Goal: Task Accomplishment & Management: Manage account settings

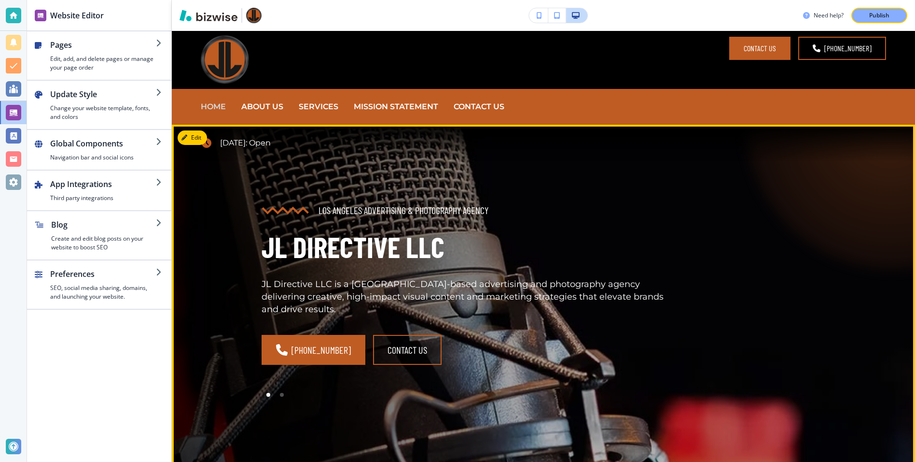
click at [483, 202] on div "LOS ANGELES ADVERTISING & PHOTOGRAPHY AGENCY JL DIRECTIVE LLC JL Directive LLC …" at bounding box center [458, 291] width 440 height 220
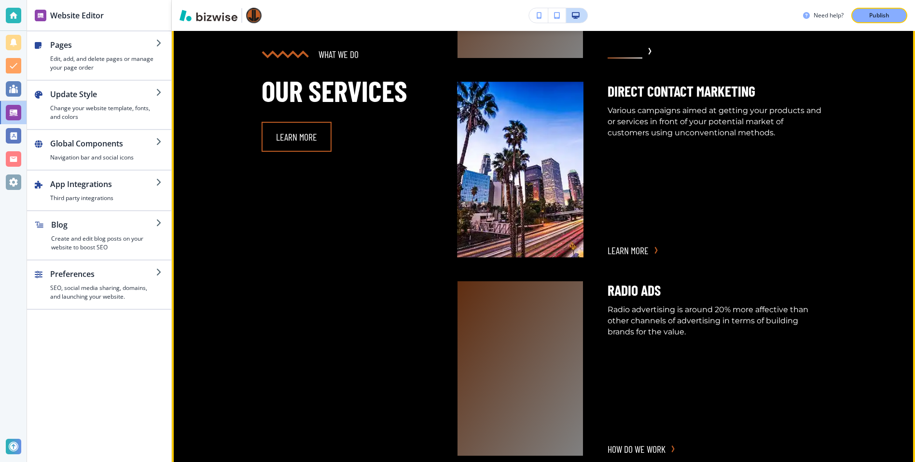
scroll to position [884, 0]
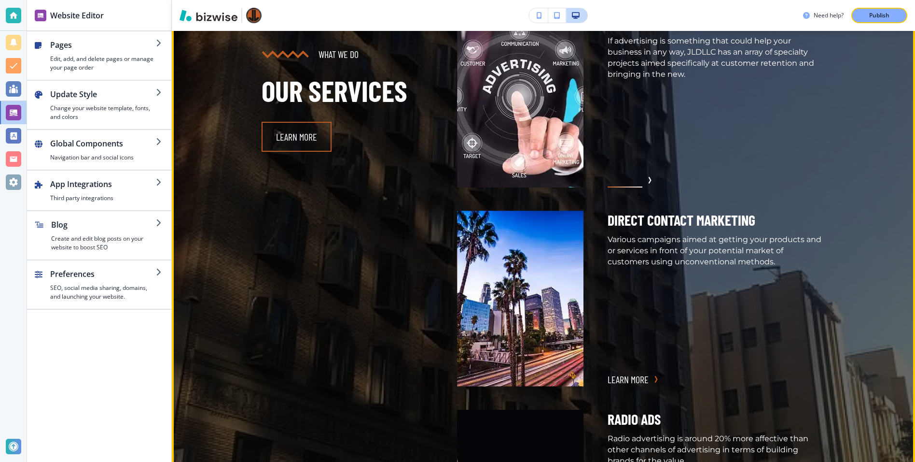
click at [508, 187] on img at bounding box center [520, 99] width 126 height 175
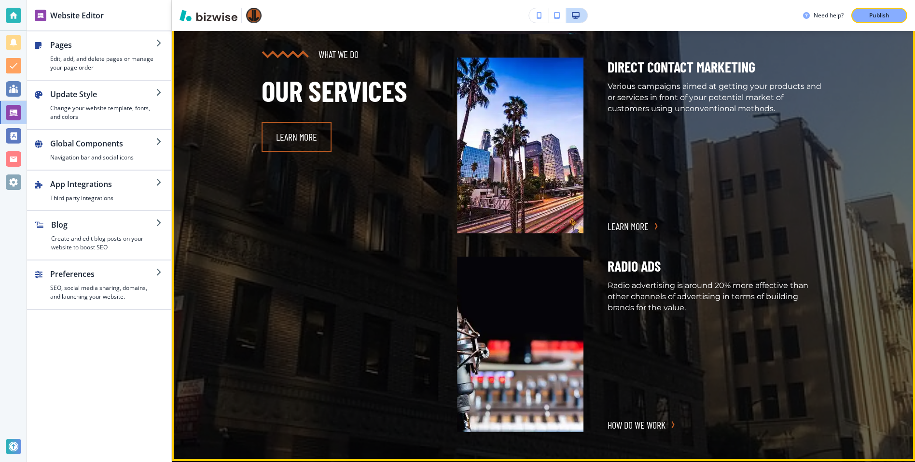
scroll to position [970, 0]
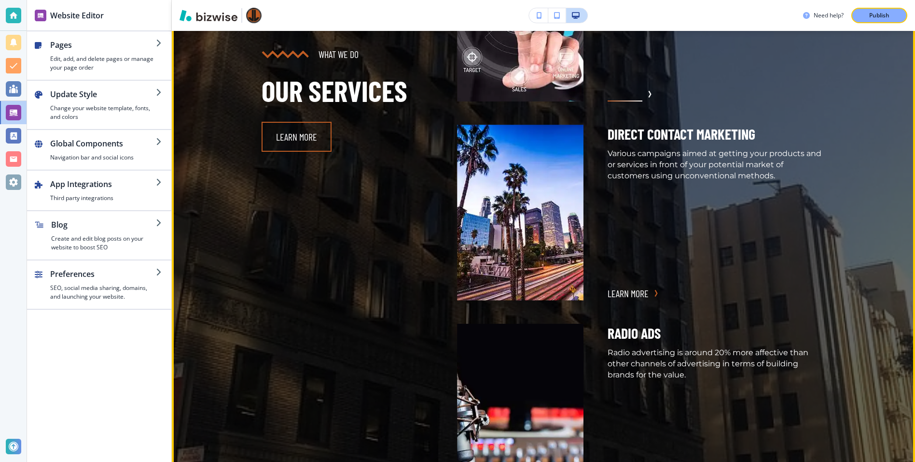
click at [631, 101] on button "more info" at bounding box center [625, 94] width 35 height 14
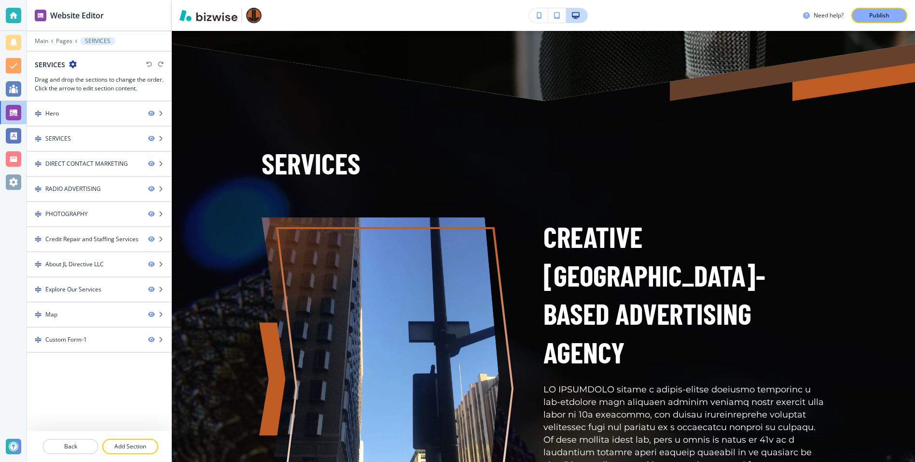
scroll to position [486, 0]
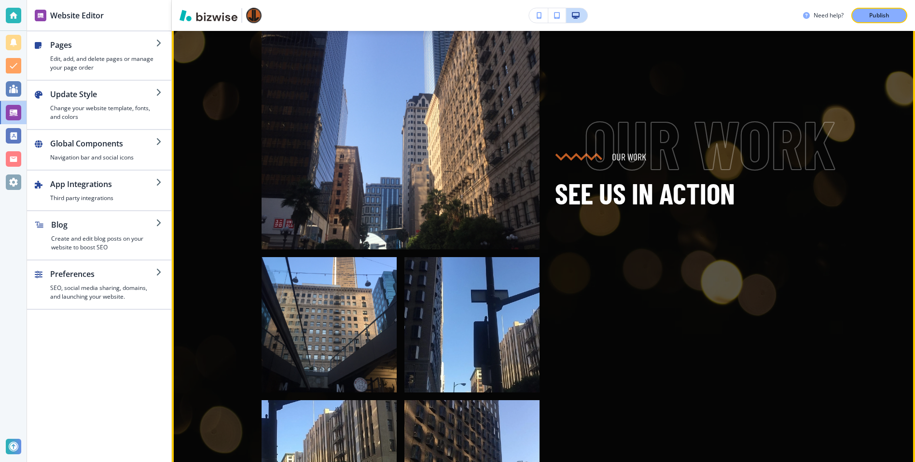
scroll to position [1404, 0]
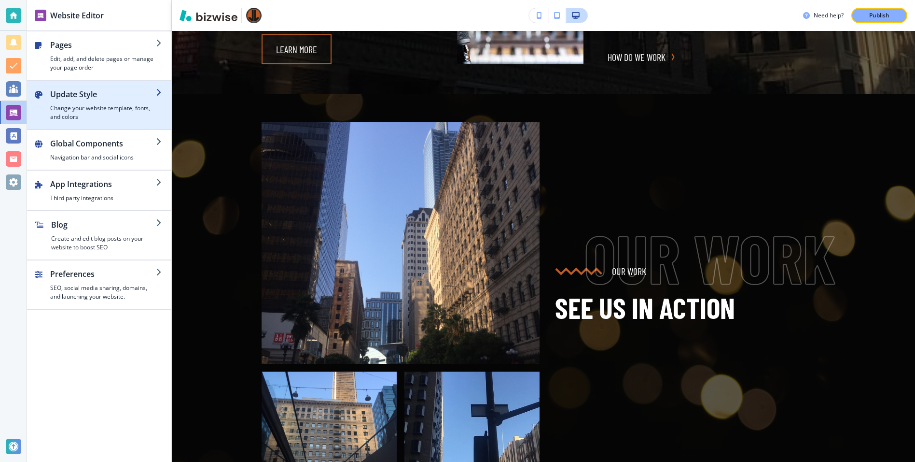
click at [100, 109] on h4 "Change your website template, fonts, and colors" at bounding box center [103, 112] width 106 height 17
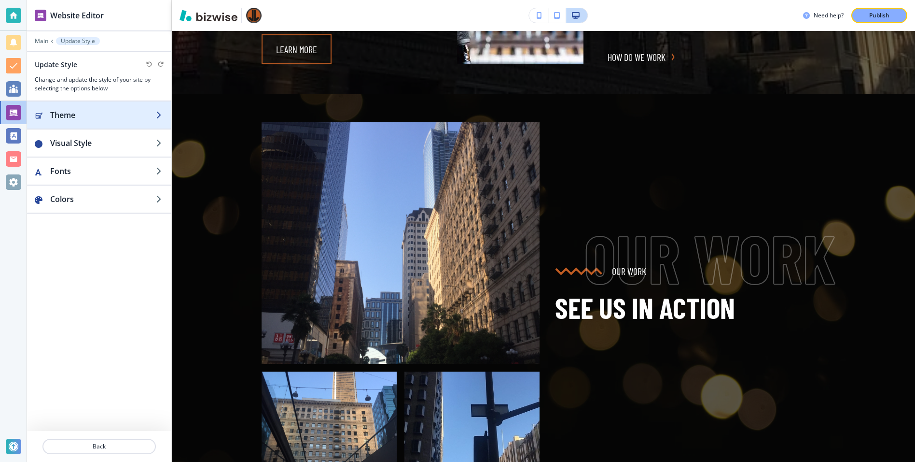
click at [92, 121] on div "button" at bounding box center [99, 125] width 144 height 8
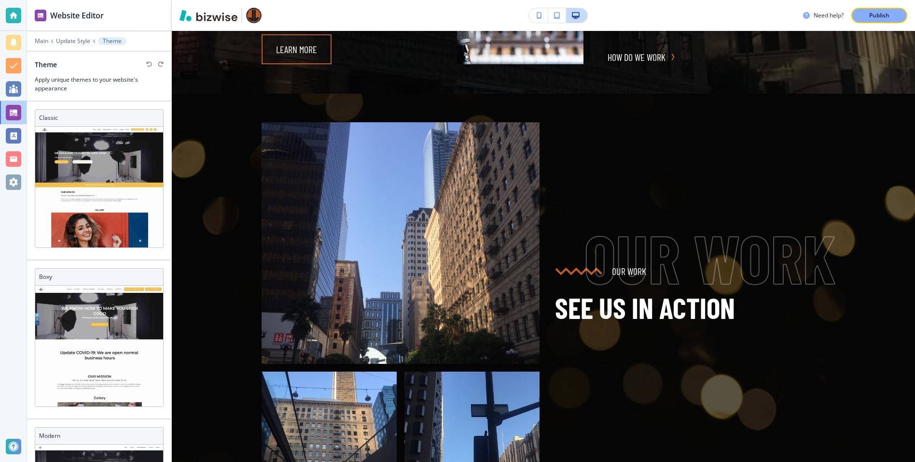
scroll to position [1, 0]
click at [79, 41] on p "Update Style" at bounding box center [73, 41] width 34 height 7
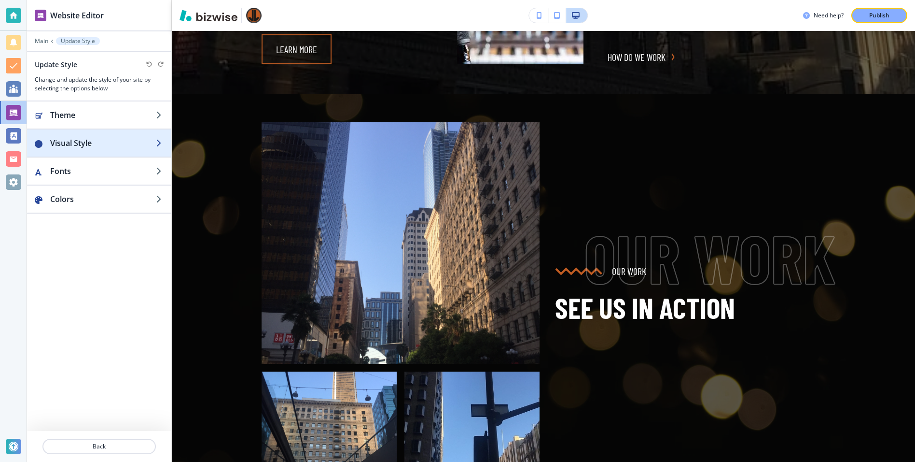
click at [83, 145] on h2 "Visual Style" at bounding box center [103, 143] width 106 height 12
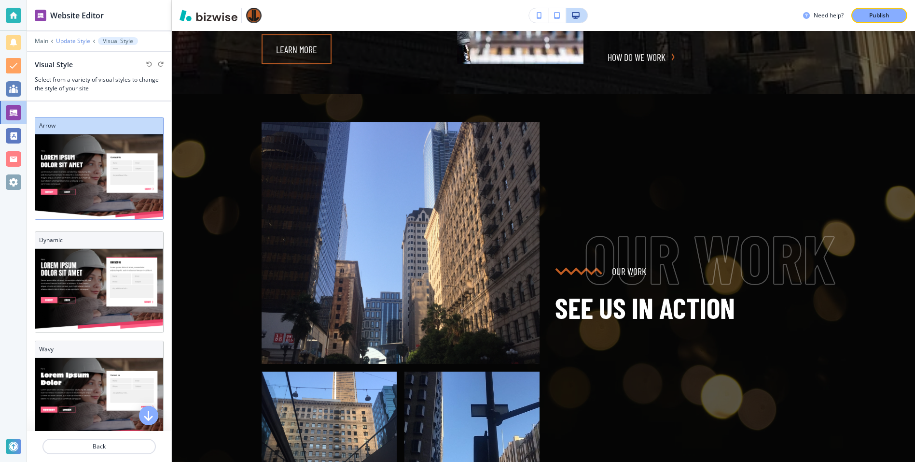
click at [78, 42] on p "Update Style" at bounding box center [73, 41] width 34 height 7
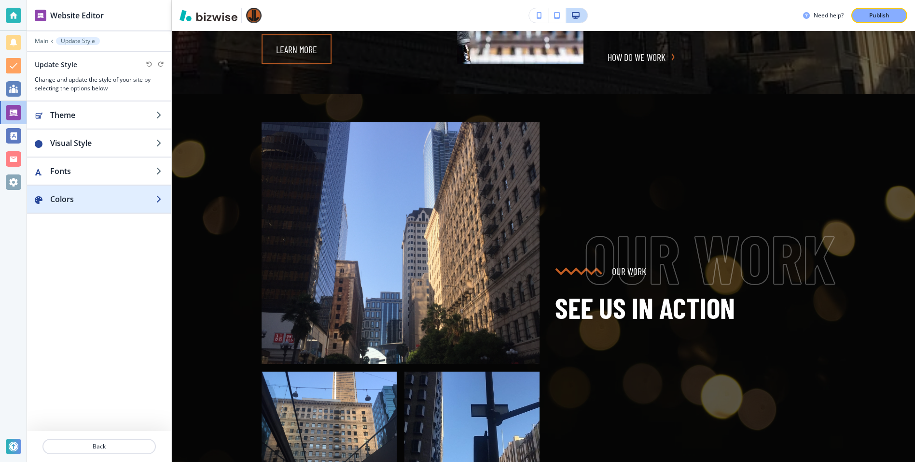
click at [71, 186] on div "button" at bounding box center [99, 189] width 144 height 8
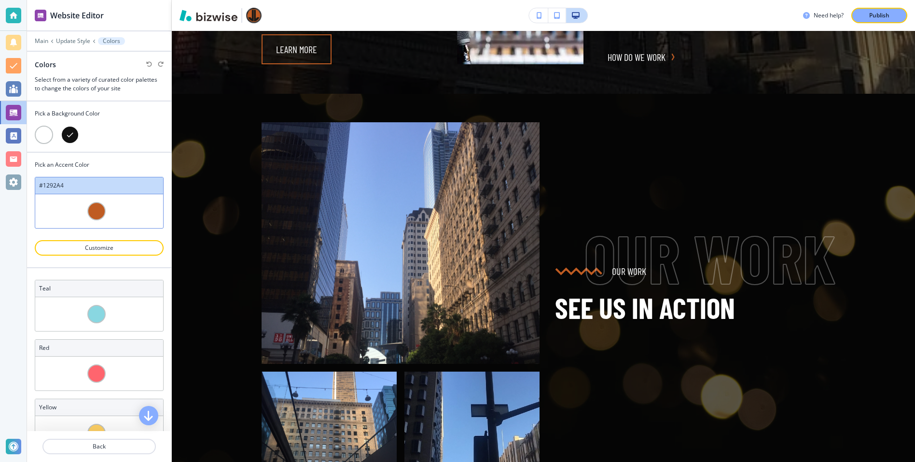
click at [44, 129] on div at bounding box center [44, 135] width 18 height 18
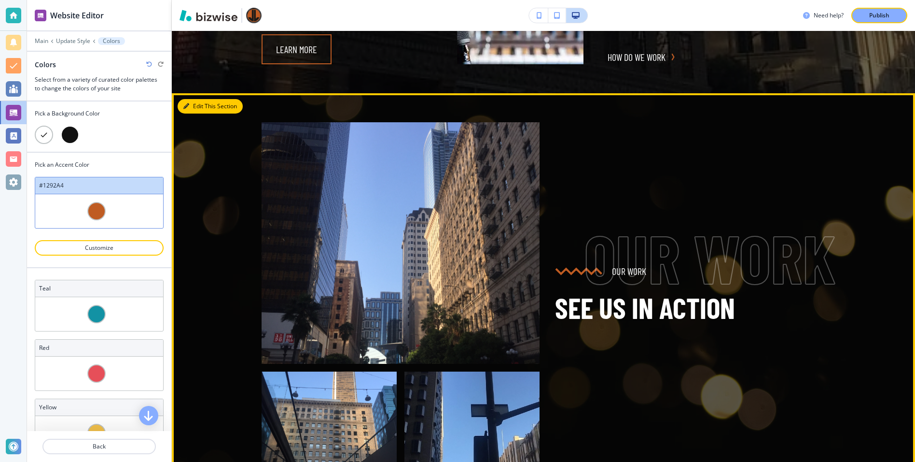
click at [199, 113] on button "Edit This Section" at bounding box center [210, 106] width 65 height 14
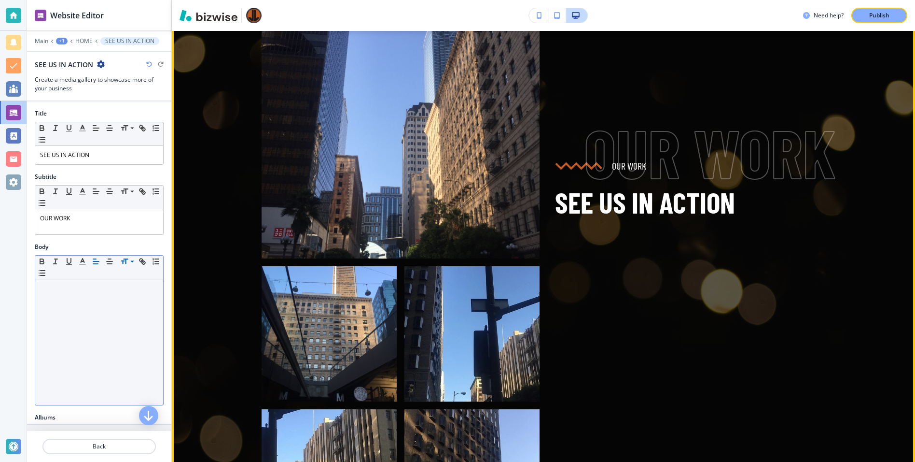
scroll to position [1516, 0]
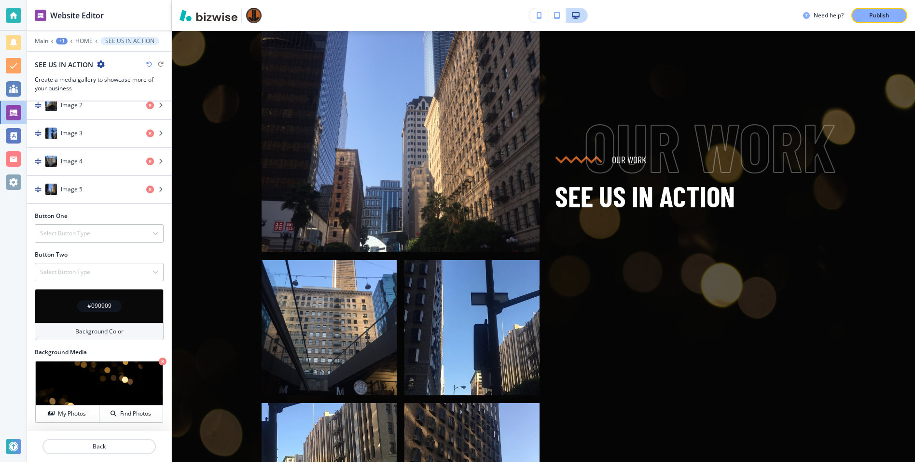
click at [102, 307] on h4 "#090909" at bounding box center [99, 305] width 24 height 9
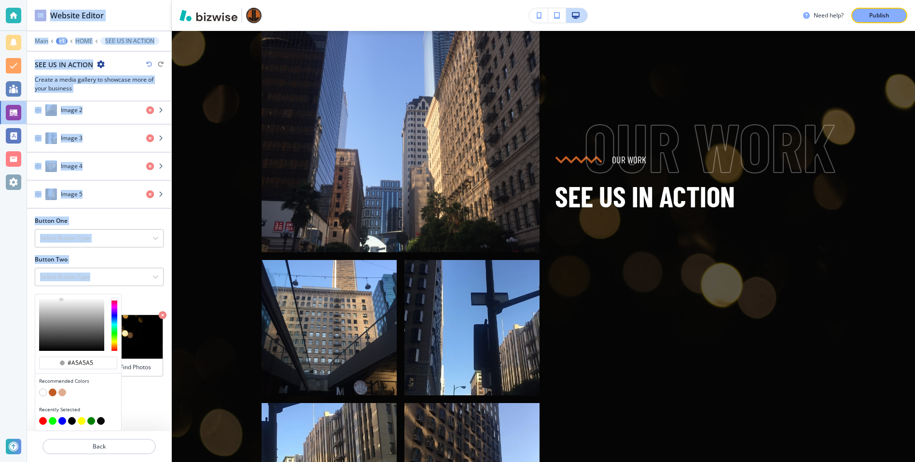
drag, startPoint x: 79, startPoint y: 303, endPoint x: 20, endPoint y: 293, distance: 59.8
click at [20, 293] on div "Website Editor Main +1 HOME SEE US IN ACTION SEE US IN ACTION Create a media ga…" at bounding box center [457, 231] width 915 height 462
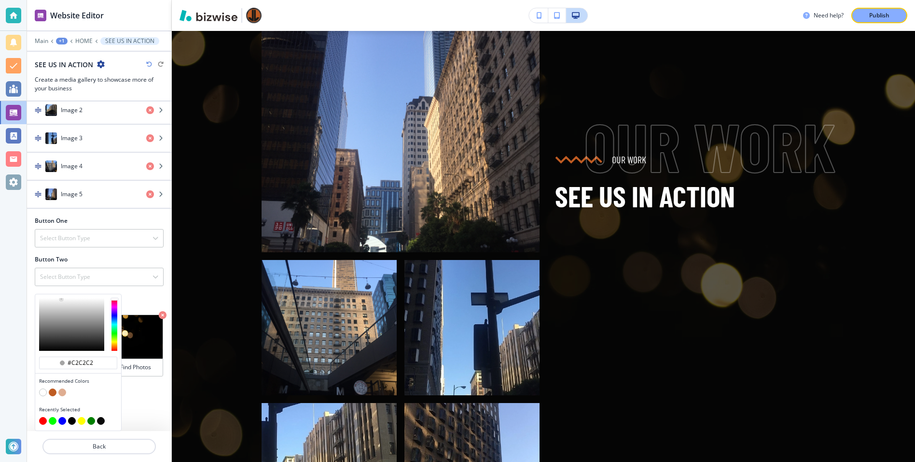
click at [51, 301] on div at bounding box center [71, 324] width 65 height 53
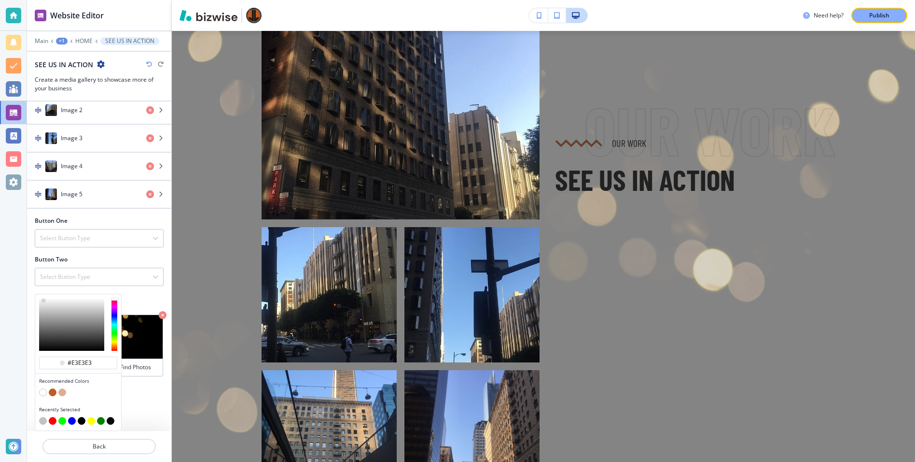
click at [43, 300] on div at bounding box center [71, 324] width 65 height 53
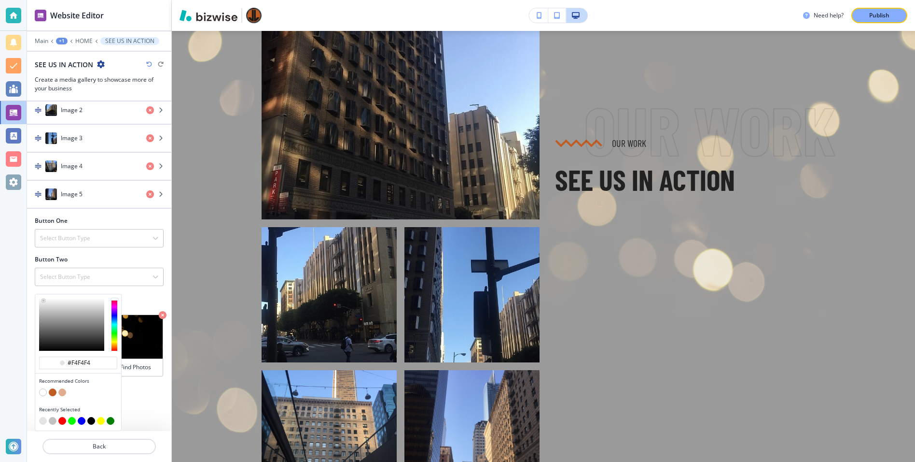
type input "#f8f8f8"
drag, startPoint x: 43, startPoint y: 299, endPoint x: 38, endPoint y: 299, distance: 5.8
click at [38, 299] on div at bounding box center [78, 324] width 86 height 60
click at [42, 390] on button "button" at bounding box center [43, 392] width 8 height 8
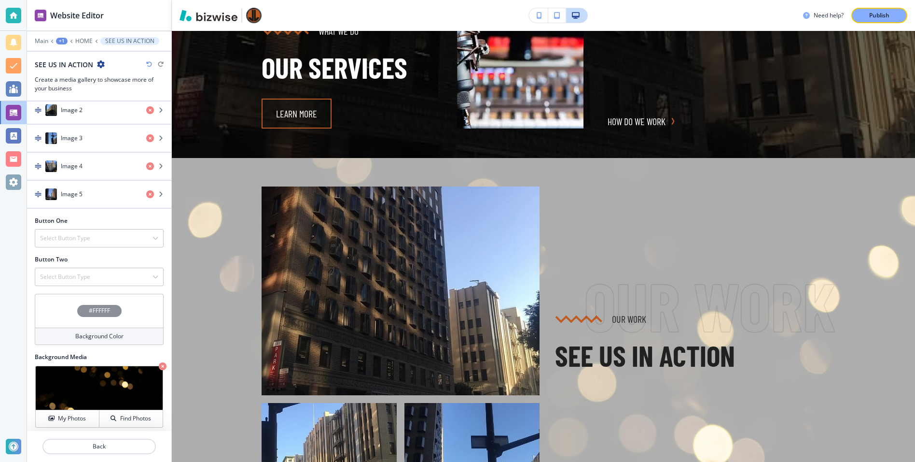
scroll to position [434, 0]
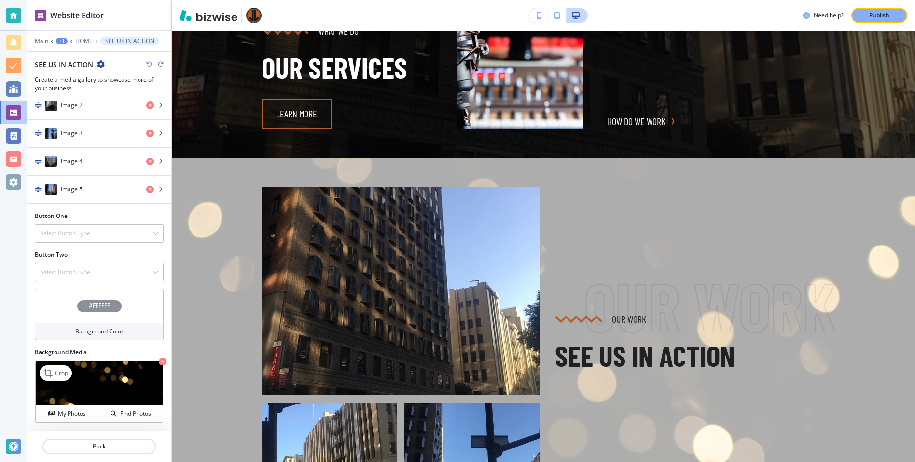
click at [161, 361] on icon "button" at bounding box center [163, 361] width 8 height 8
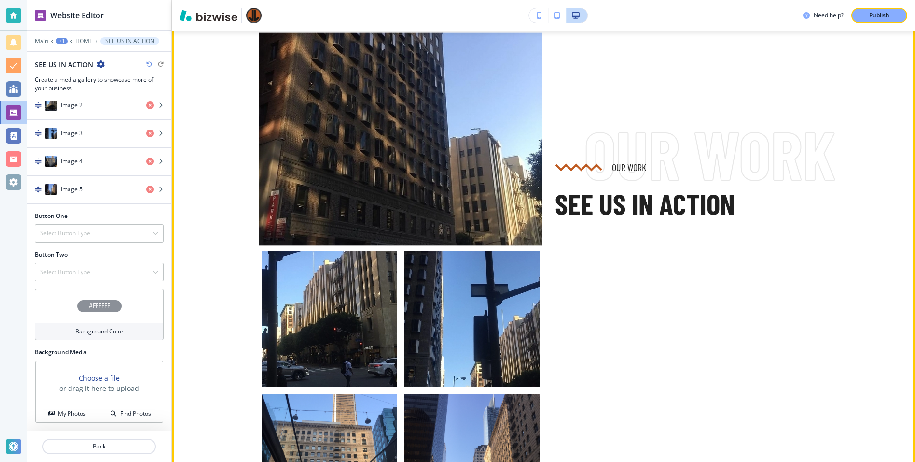
scroll to position [1503, 0]
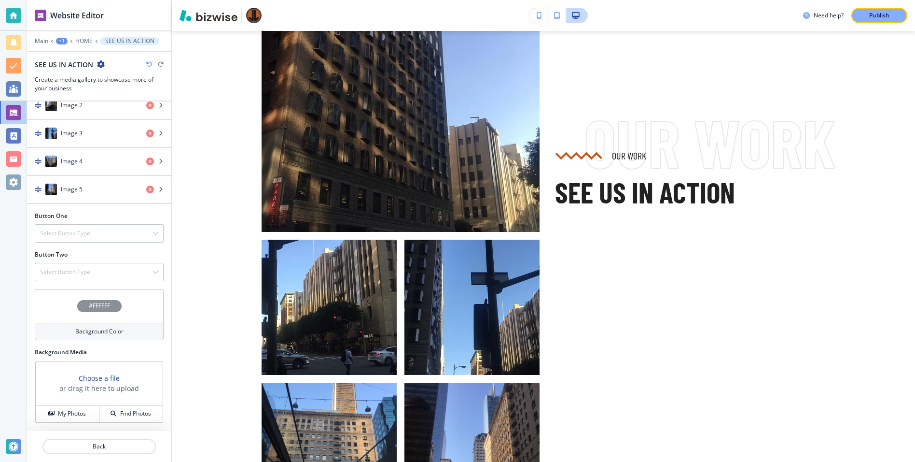
click at [85, 369] on div "Choose a file or drag it here to upload" at bounding box center [99, 383] width 127 height 44
click at [84, 306] on div "#FFFFFF" at bounding box center [99, 306] width 44 height 12
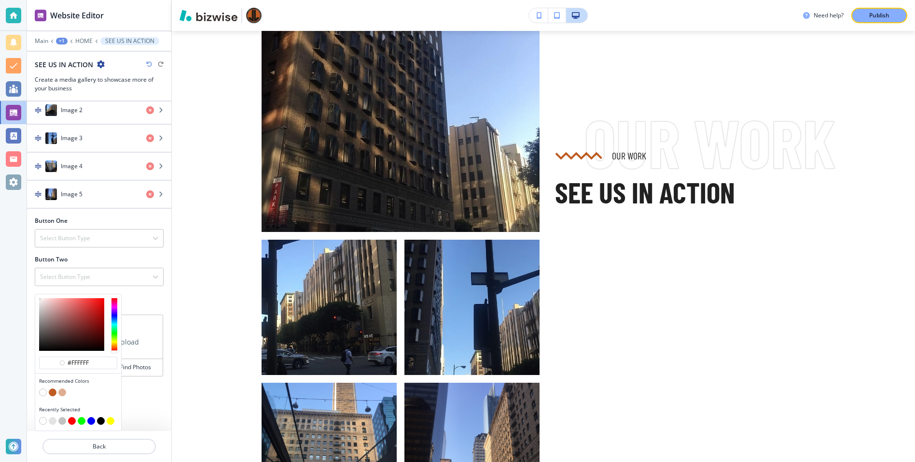
type input "#312c2c"
click at [46, 340] on div at bounding box center [71, 324] width 65 height 53
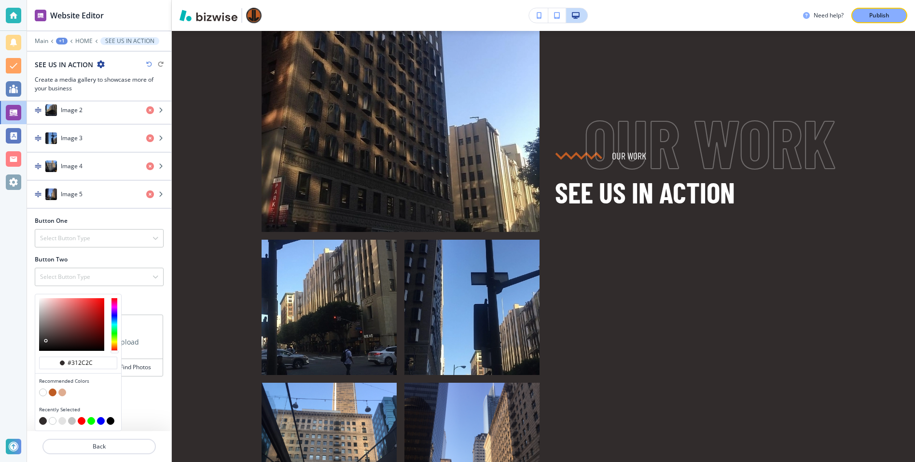
click at [110, 420] on button "button" at bounding box center [111, 421] width 8 height 8
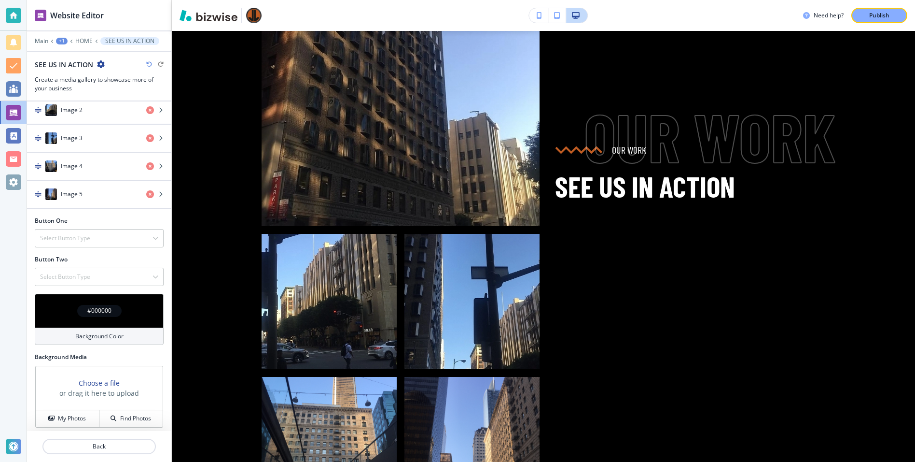
click at [87, 382] on h3 "Choose a file" at bounding box center [99, 383] width 41 height 10
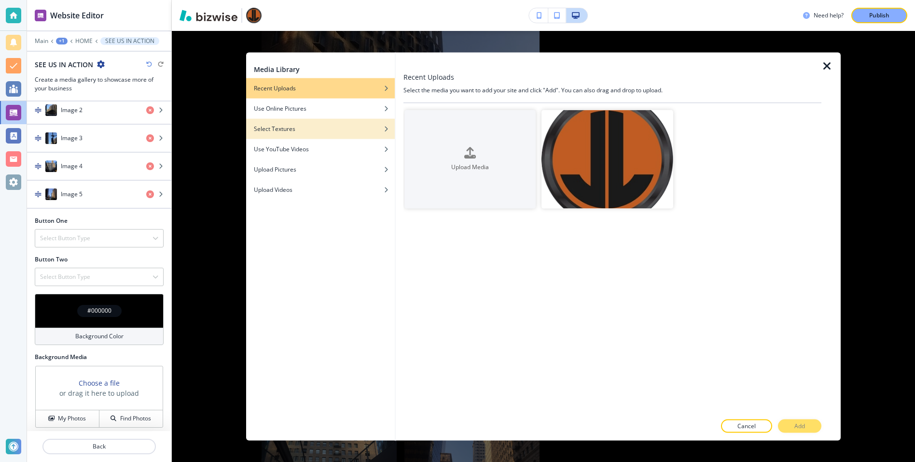
click at [287, 132] on h4 "Select Textures" at bounding box center [275, 129] width 42 height 9
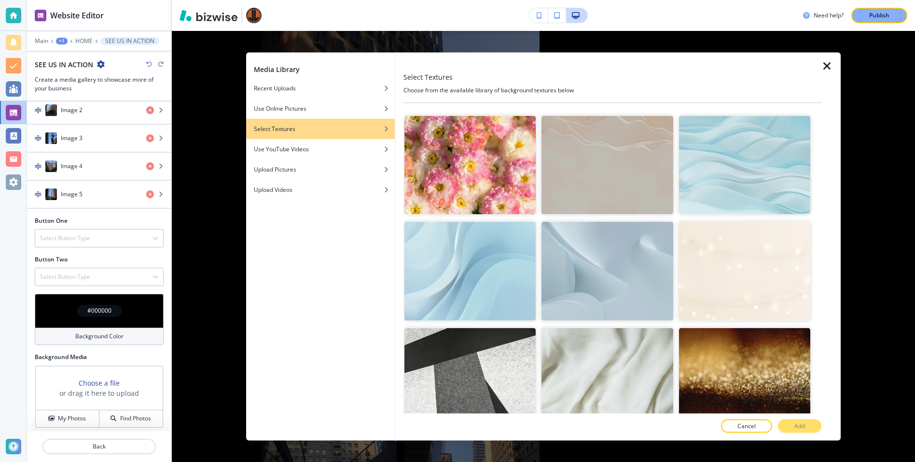
scroll to position [252, 0]
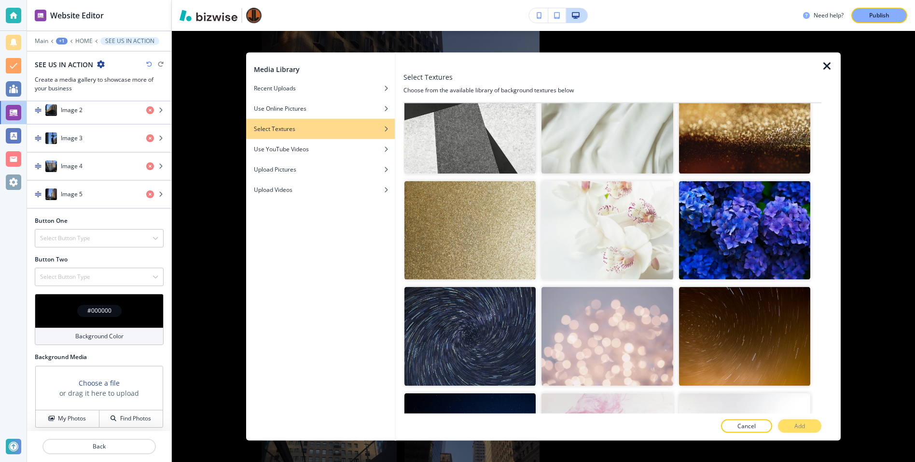
click at [720, 153] on img "button" at bounding box center [744, 124] width 131 height 98
click at [882, 381] on div "Media Library Recent Uploads Use Online Pictures Select Textures Use YouTube Vi…" at bounding box center [543, 246] width 743 height 431
click at [824, 57] on div at bounding box center [831, 247] width 19 height 388
click at [836, 69] on div at bounding box center [831, 247] width 19 height 388
click at [830, 69] on icon "button" at bounding box center [828, 66] width 12 height 12
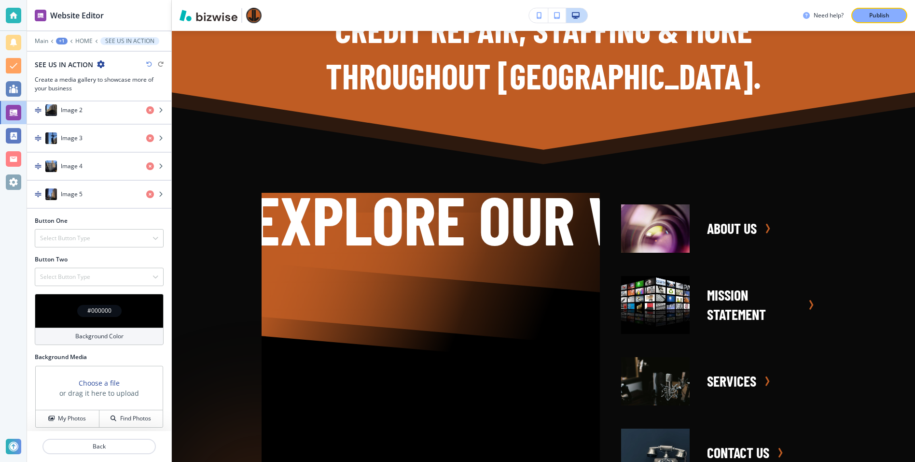
scroll to position [2280, 0]
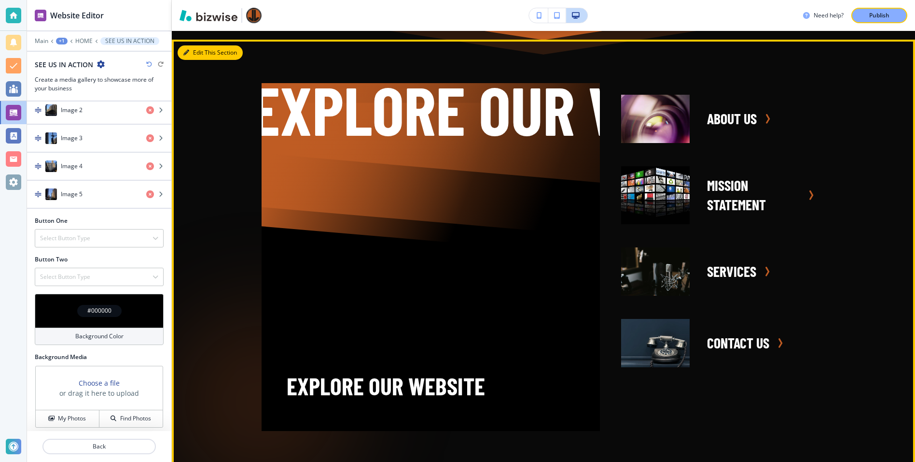
click at [189, 60] on button "Edit This Section" at bounding box center [210, 52] width 65 height 14
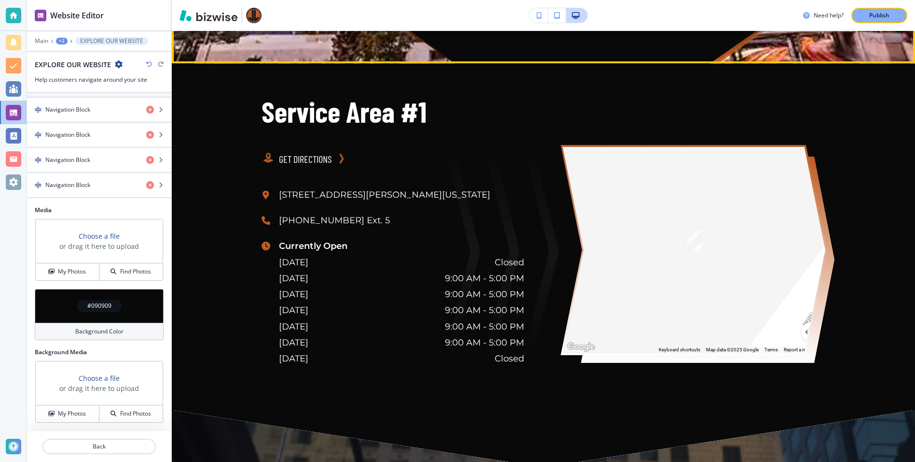
scroll to position [3140, 0]
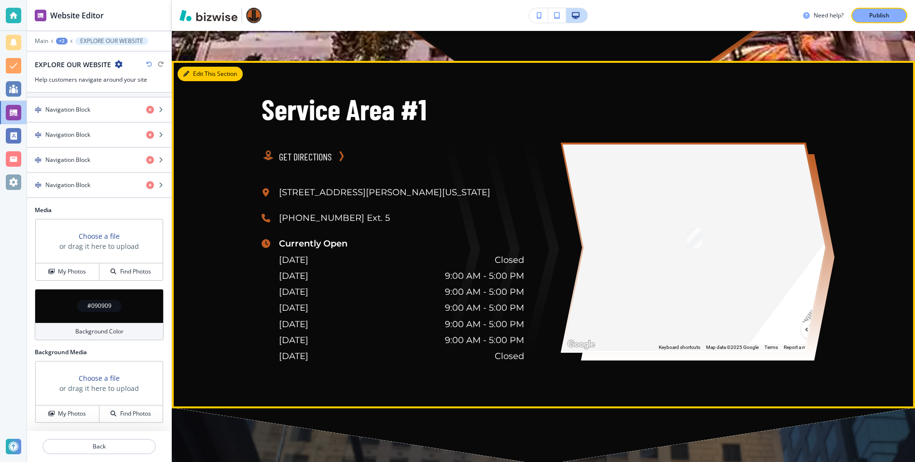
click at [196, 81] on button "Edit This Section" at bounding box center [210, 74] width 65 height 14
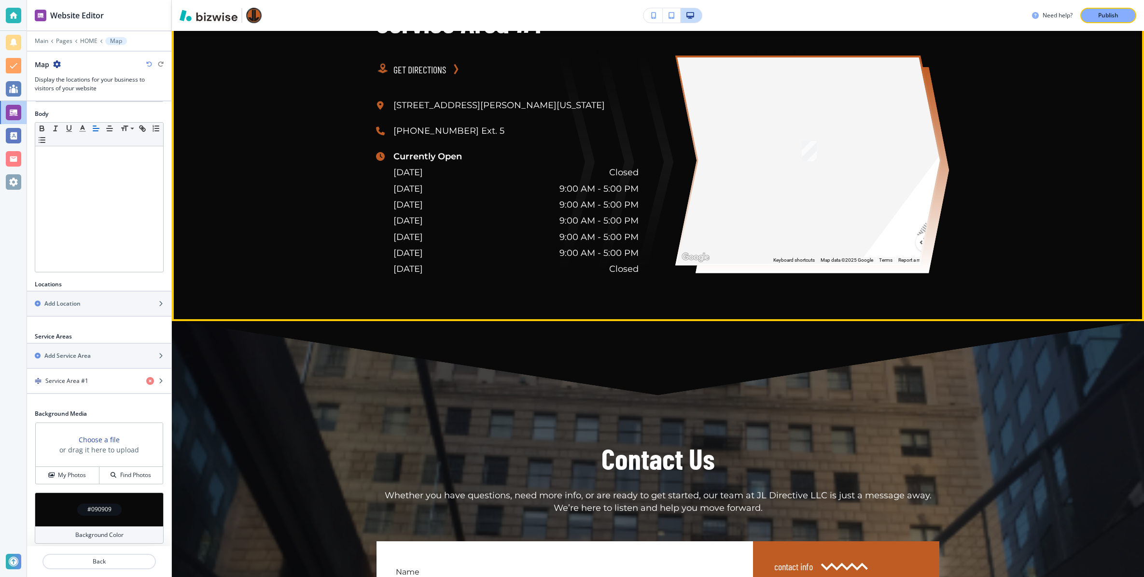
scroll to position [3395, 0]
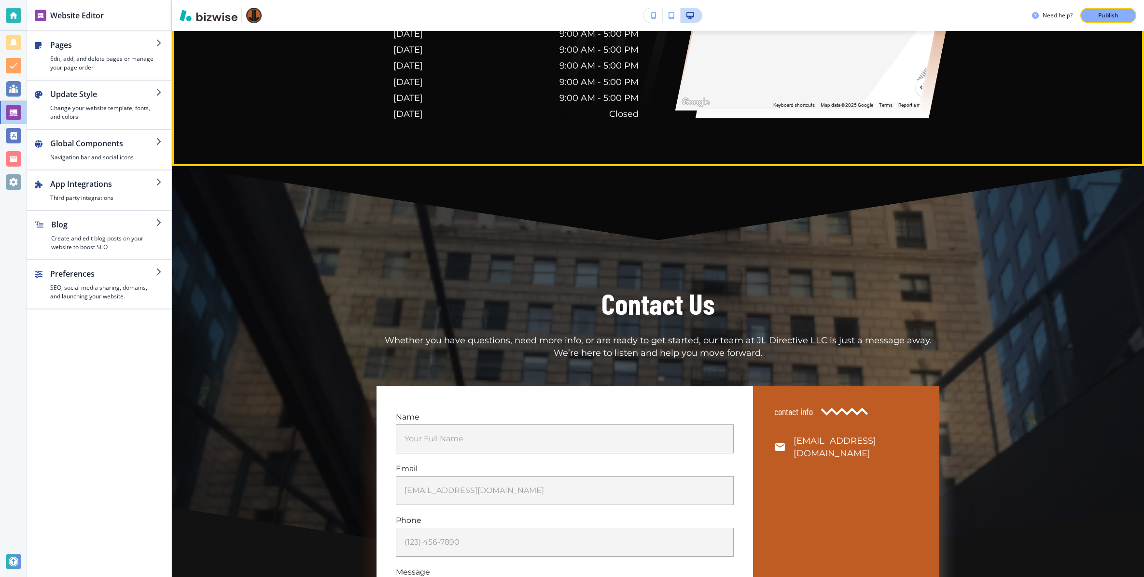
scroll to position [3374, 0]
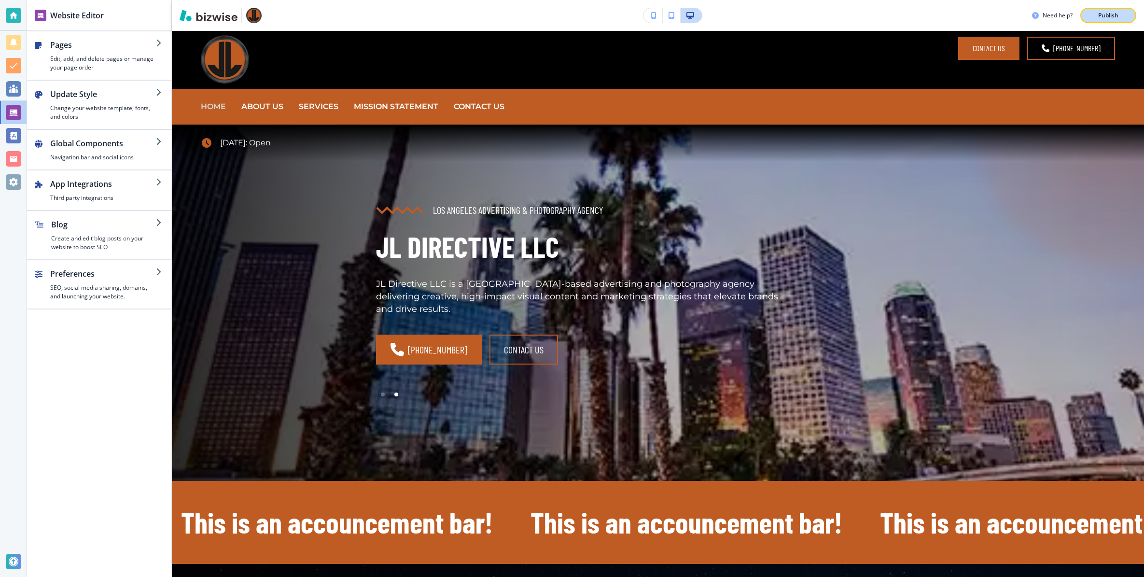
click at [1104, 20] on button "Publish" at bounding box center [1108, 15] width 56 height 15
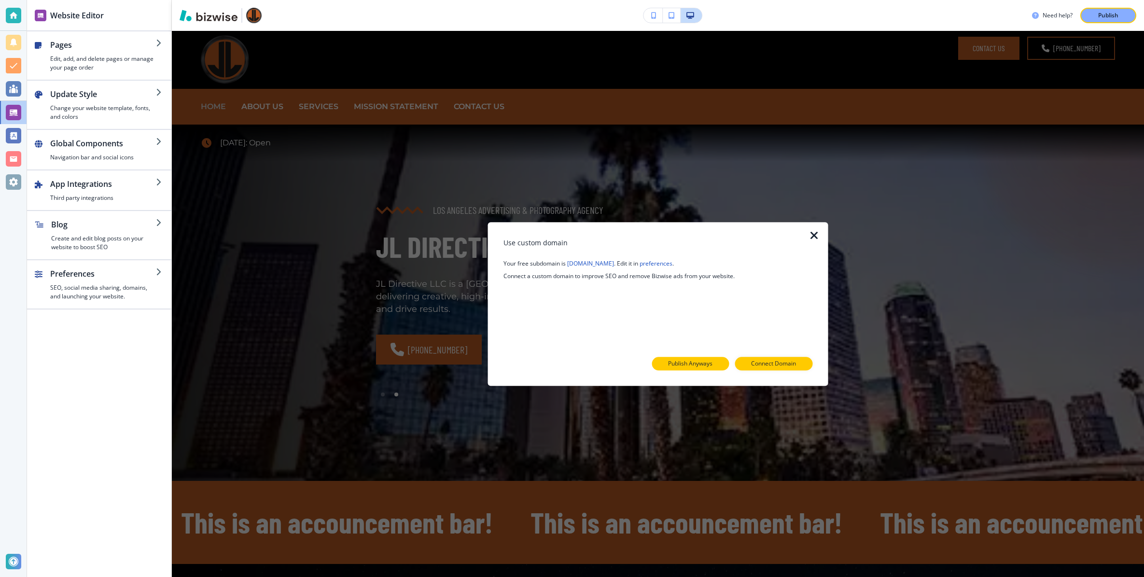
click at [704, 359] on button "Publish Anyways" at bounding box center [690, 364] width 77 height 14
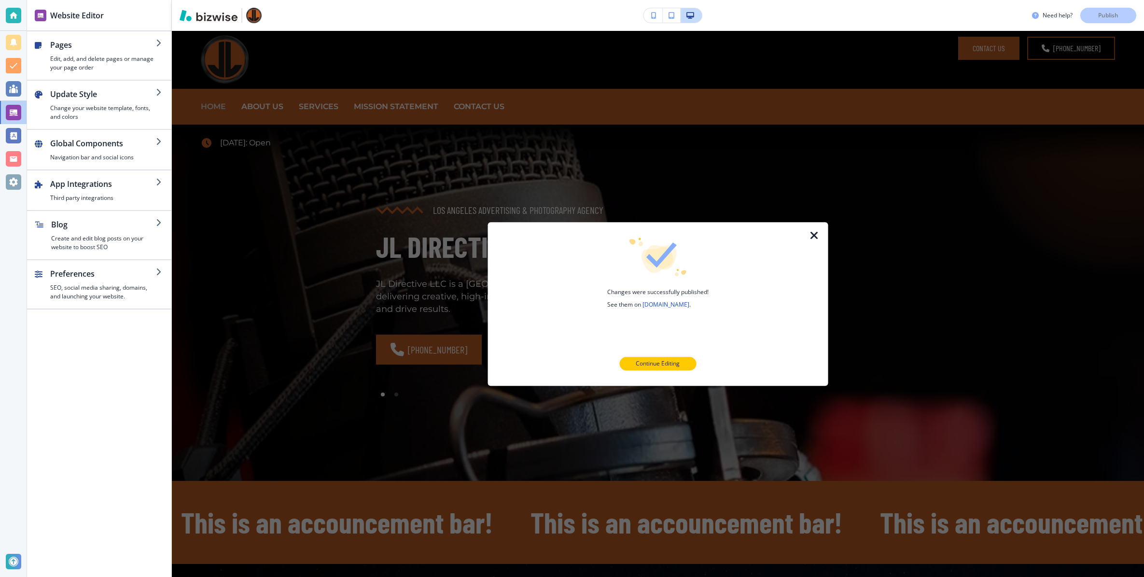
click at [819, 238] on icon "button" at bounding box center [815, 236] width 12 height 12
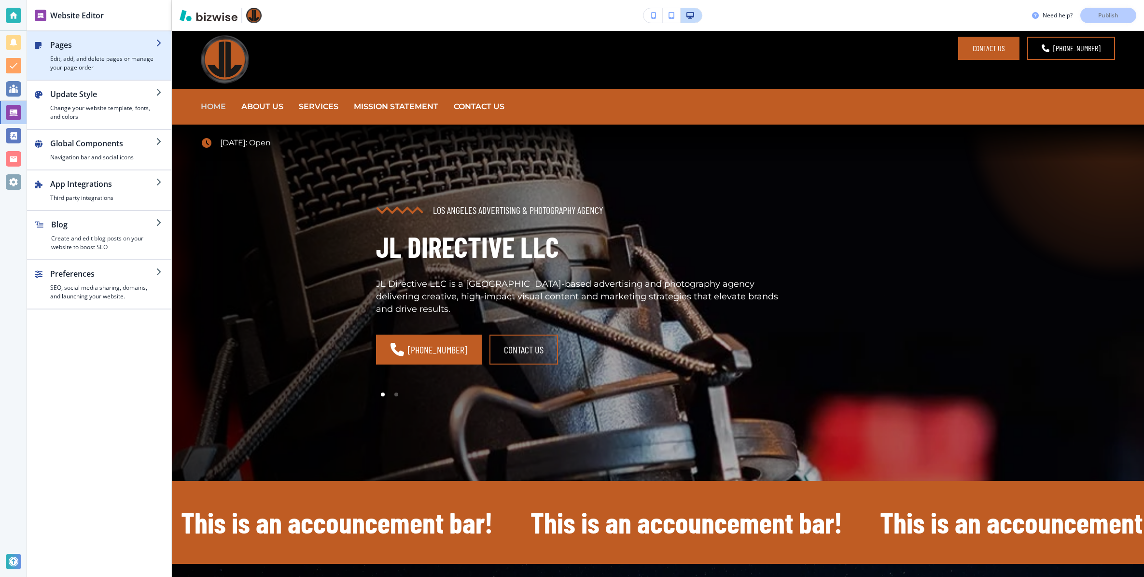
click at [82, 67] on h4 "Edit, add, and delete pages or manage your page order" at bounding box center [103, 63] width 106 height 17
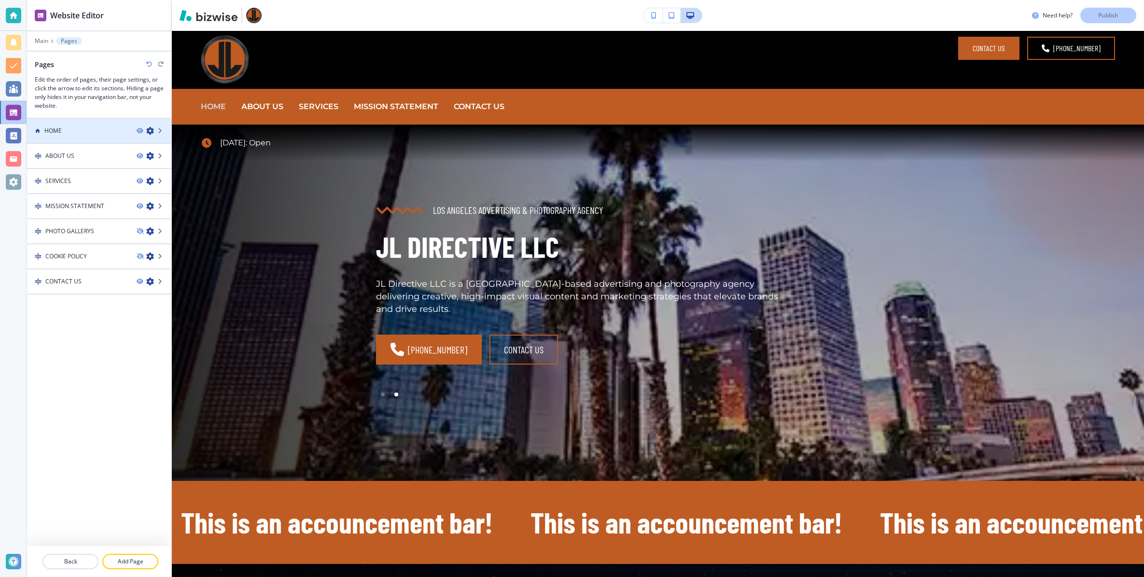
click at [100, 137] on div at bounding box center [99, 139] width 144 height 8
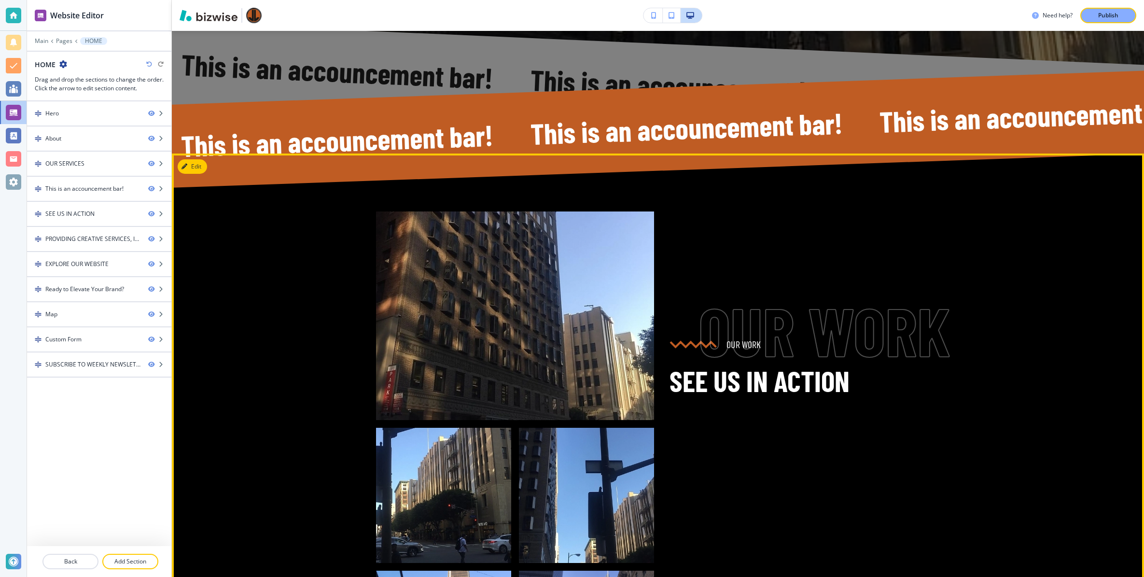
scroll to position [1429, 0]
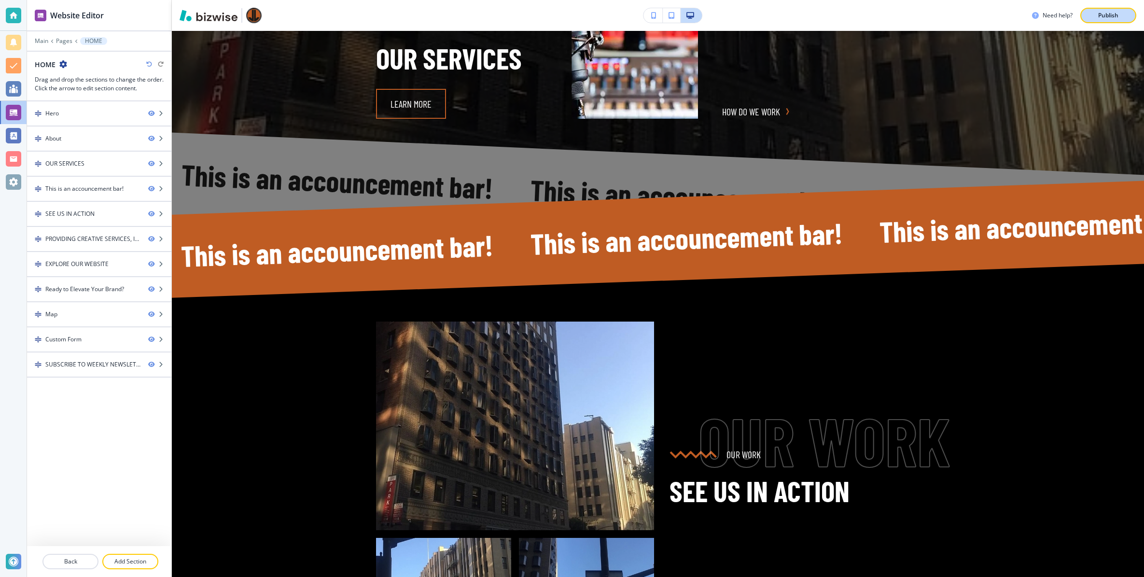
click at [1104, 17] on p "Publish" at bounding box center [1108, 15] width 20 height 9
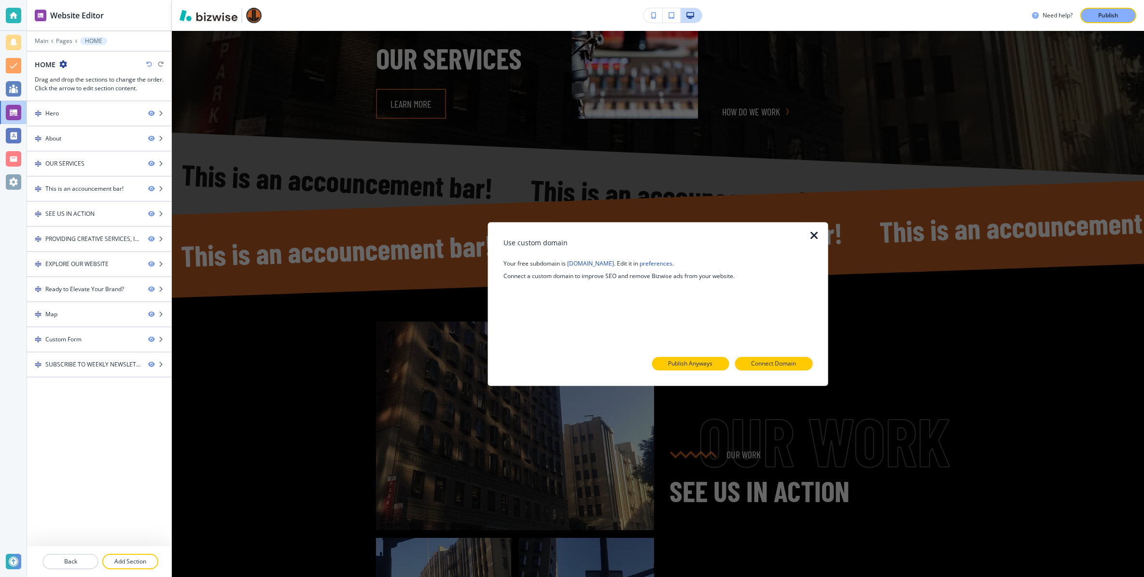
click at [688, 364] on p "Publish Anyways" at bounding box center [690, 363] width 44 height 9
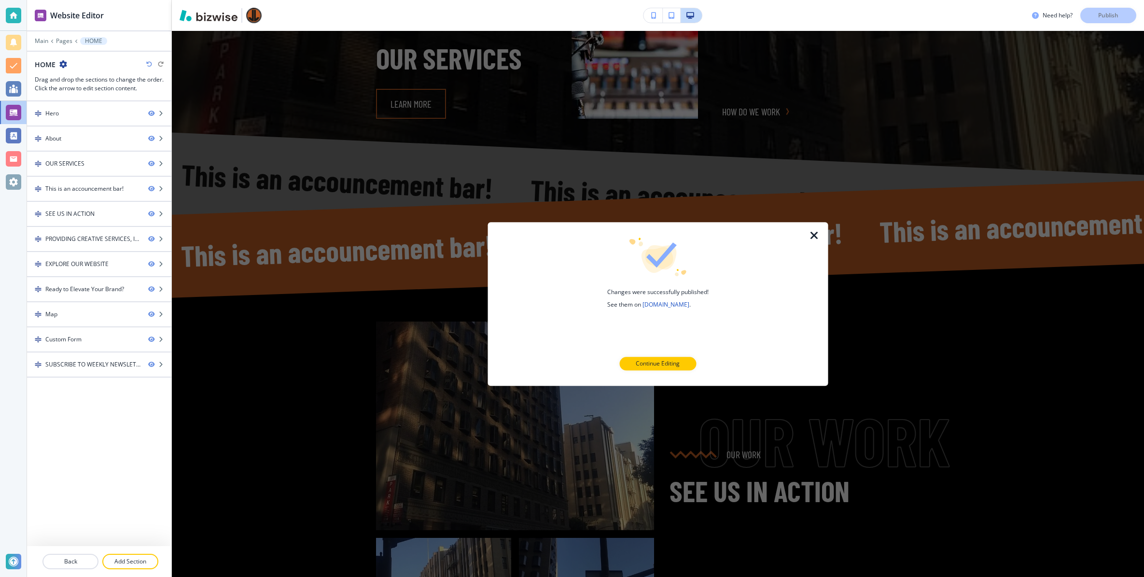
click at [821, 237] on div at bounding box center [819, 304] width 15 height 164
click at [816, 236] on icon "button" at bounding box center [815, 236] width 12 height 12
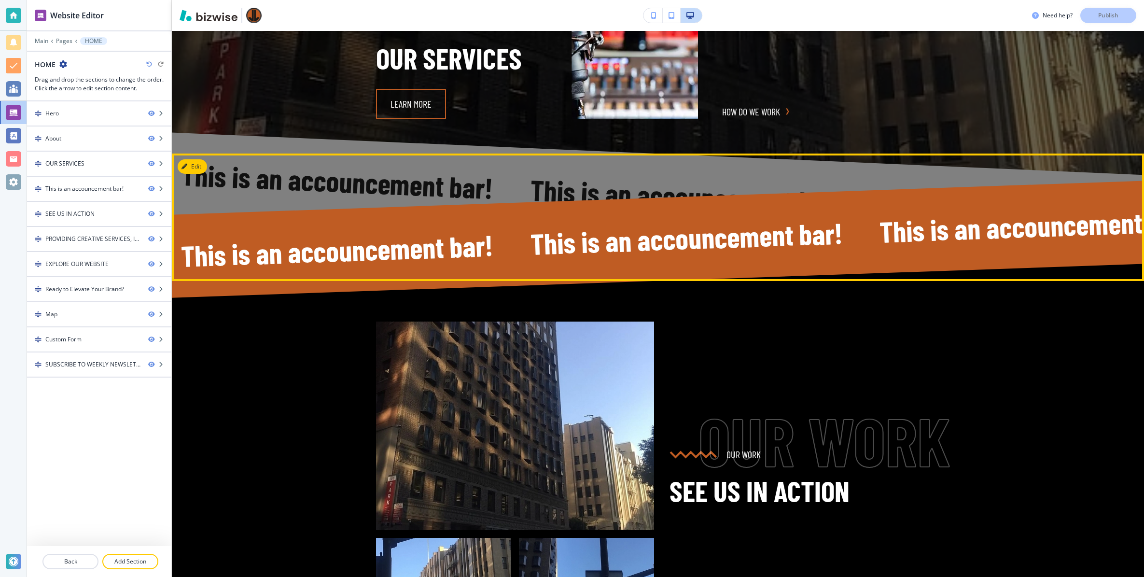
click at [222, 175] on div "This is an accouncement bar! This is an accouncement bar! This is an accounceme…" at bounding box center [658, 217] width 972 height 127
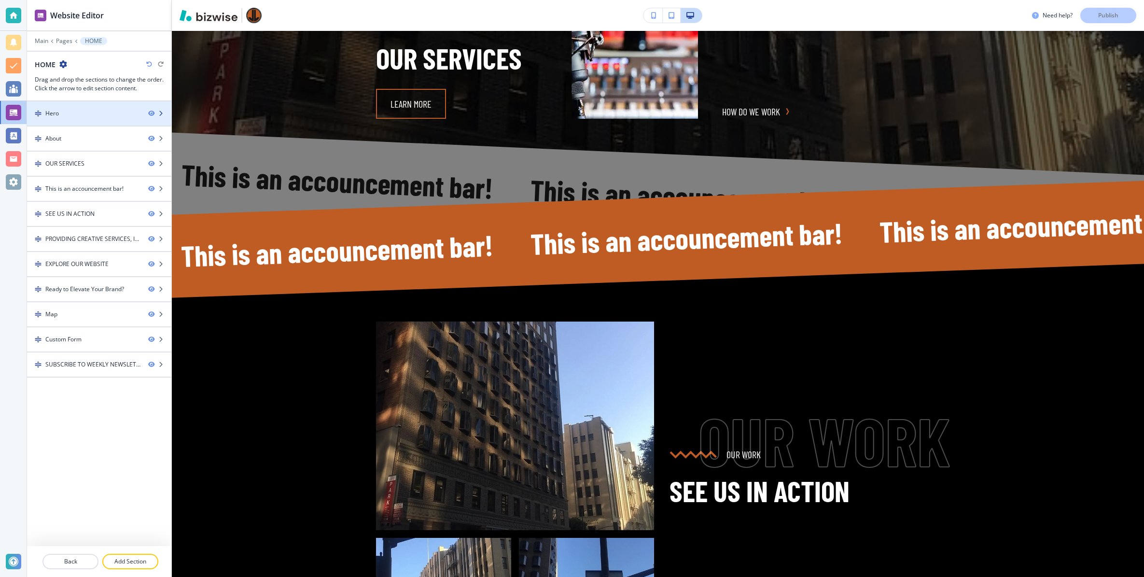
click at [82, 114] on div "Hero" at bounding box center [83, 113] width 113 height 9
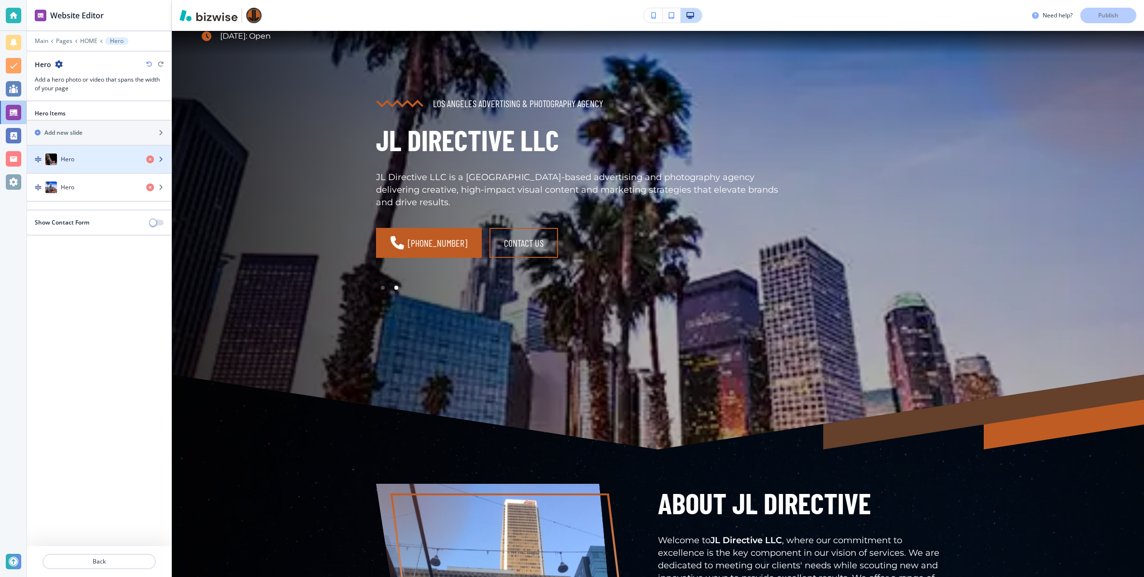
scroll to position [93, 0]
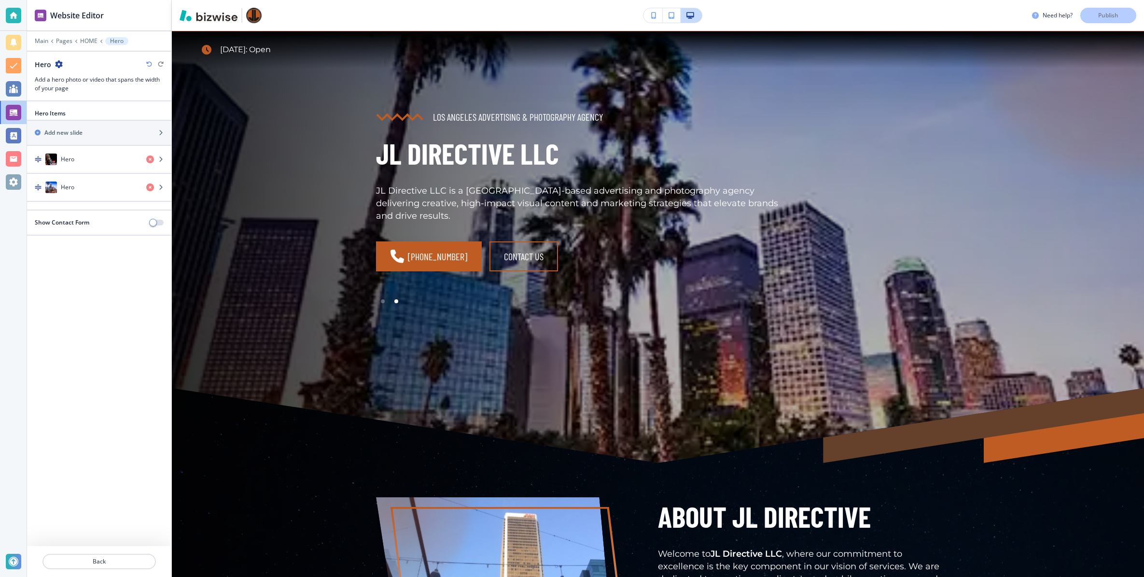
click at [87, 37] on div "Main Pages HOME Hero" at bounding box center [99, 41] width 129 height 8
click at [88, 43] on p "HOME" at bounding box center [88, 41] width 17 height 7
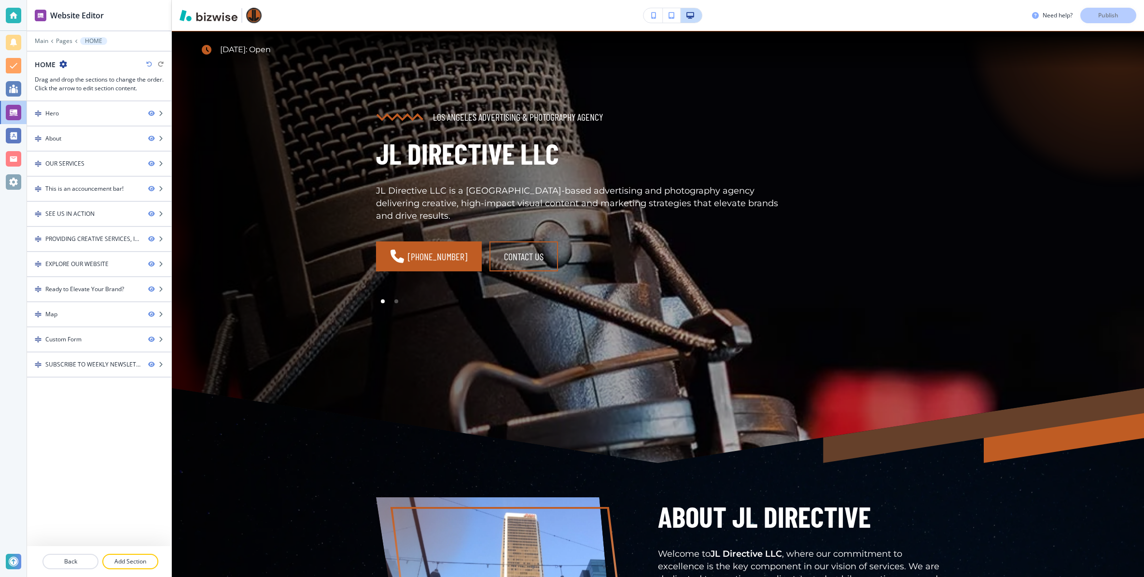
click at [120, 551] on div at bounding box center [99, 550] width 144 height 8
click at [128, 560] on p "Add Section" at bounding box center [130, 561] width 54 height 9
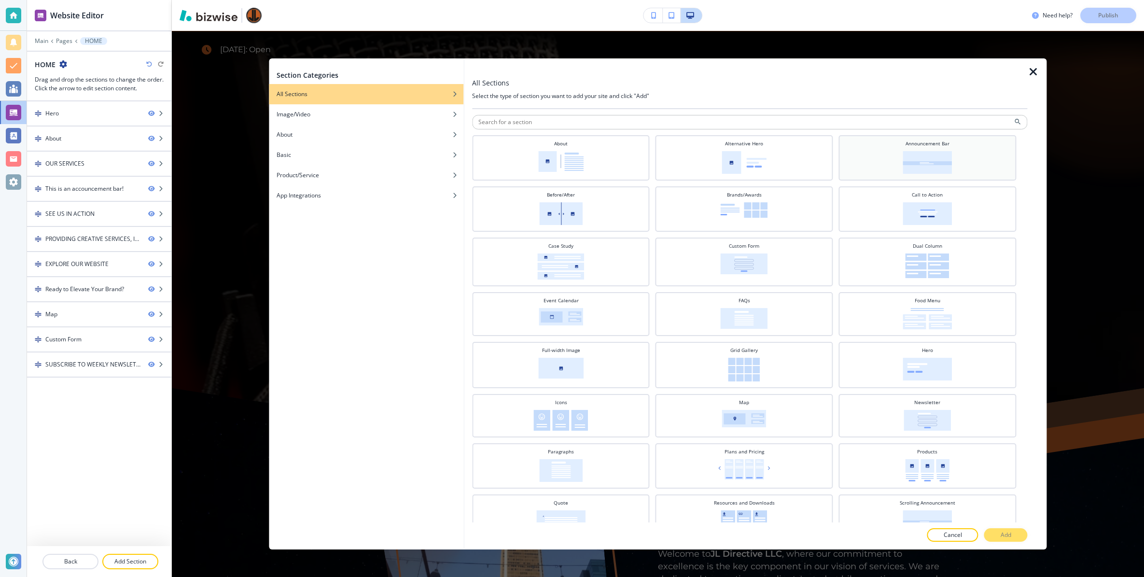
click at [904, 154] on img at bounding box center [927, 162] width 49 height 23
click at [1008, 528] on div "All Sections Select the type of section you want to add your site and click "Ad…" at bounding box center [749, 303] width 555 height 491
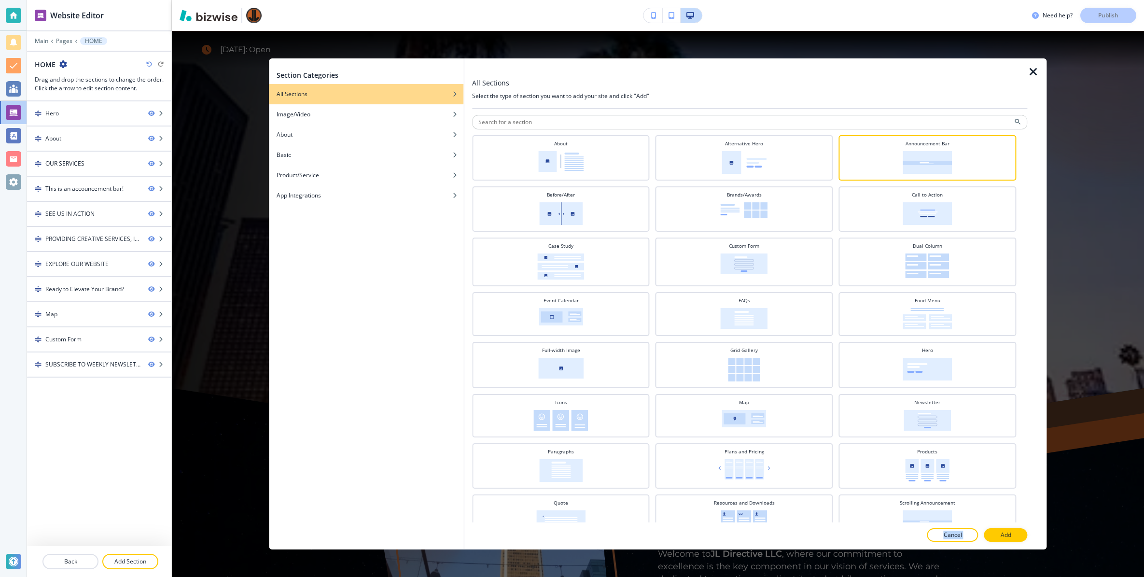
click at [858, 528] on div at bounding box center [749, 525] width 555 height 6
click at [1009, 531] on p "Add" at bounding box center [1006, 535] width 11 height 9
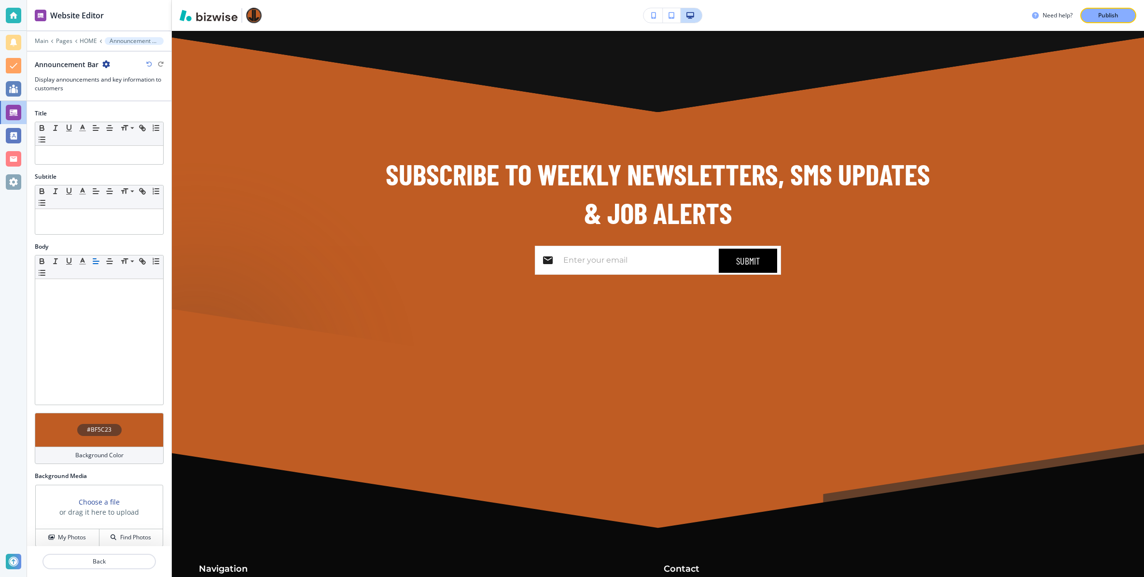
scroll to position [4739, 0]
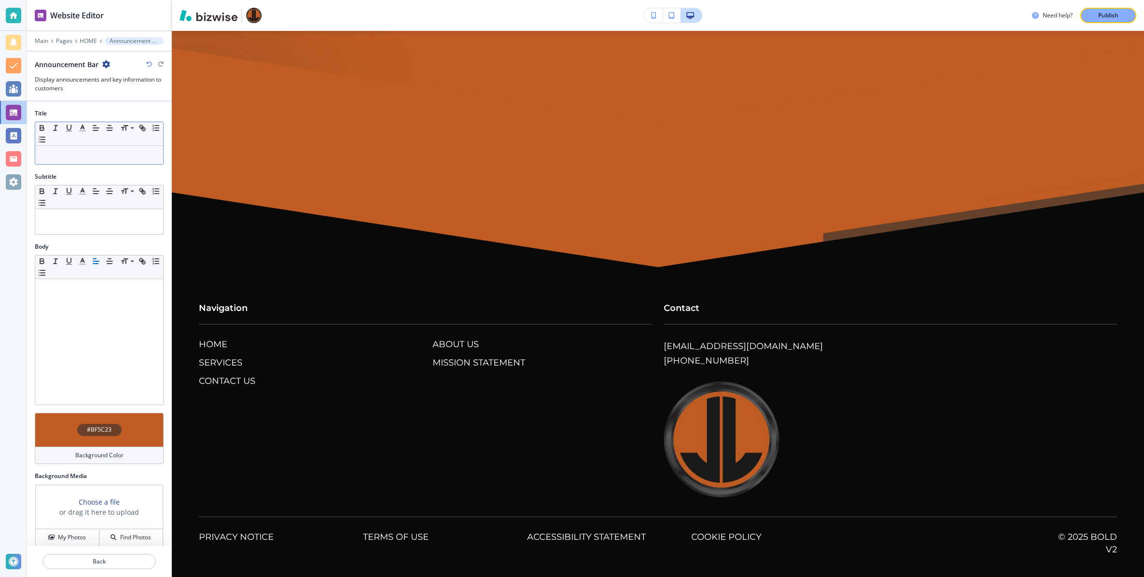
click at [85, 151] on p at bounding box center [99, 155] width 118 height 9
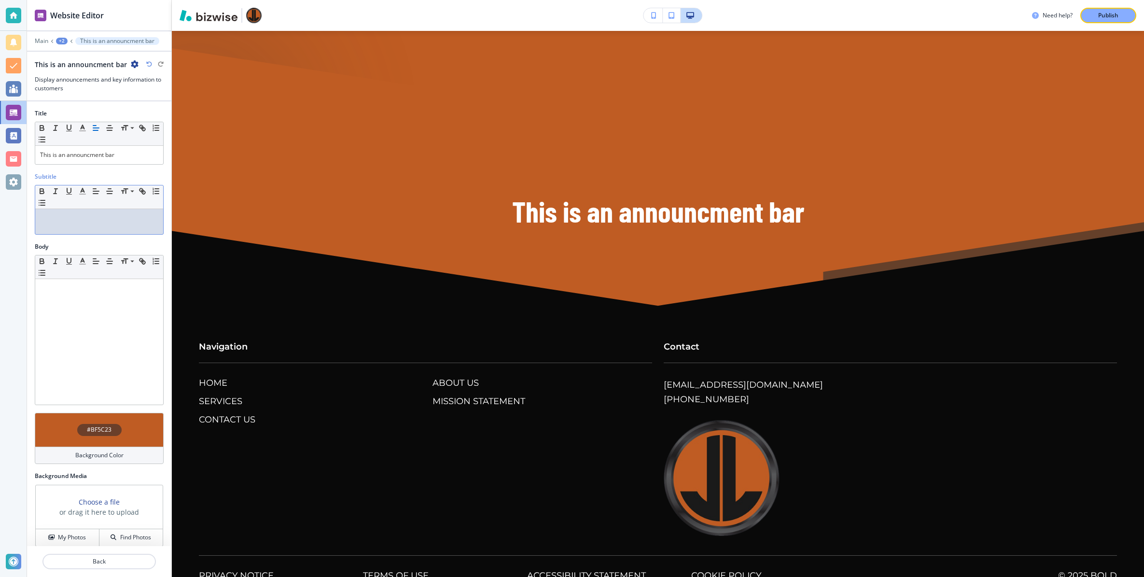
click at [57, 224] on div at bounding box center [99, 221] width 128 height 25
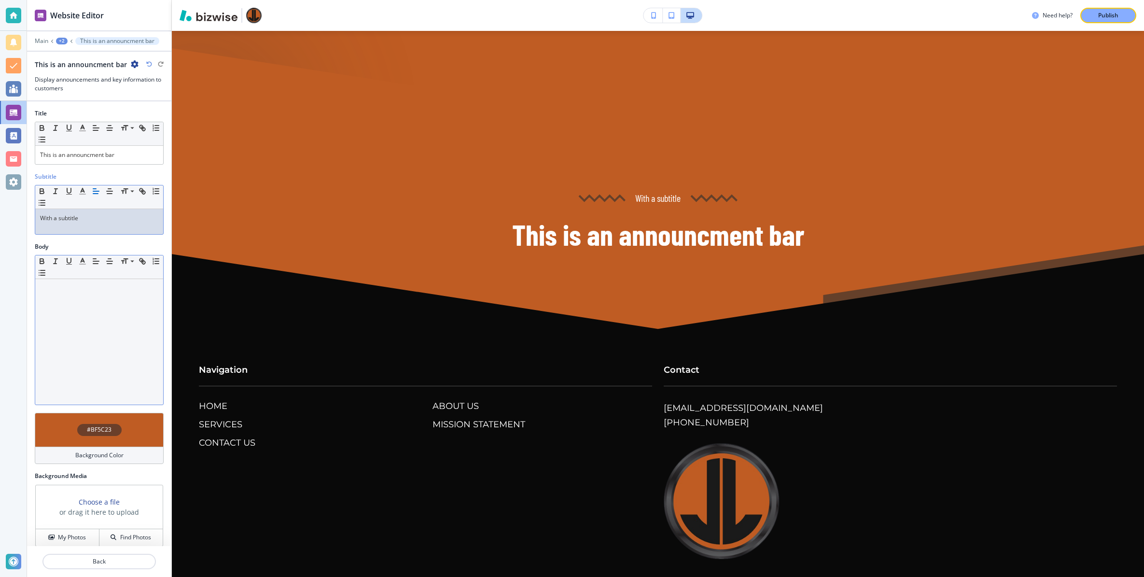
click at [104, 305] on div at bounding box center [99, 342] width 128 height 126
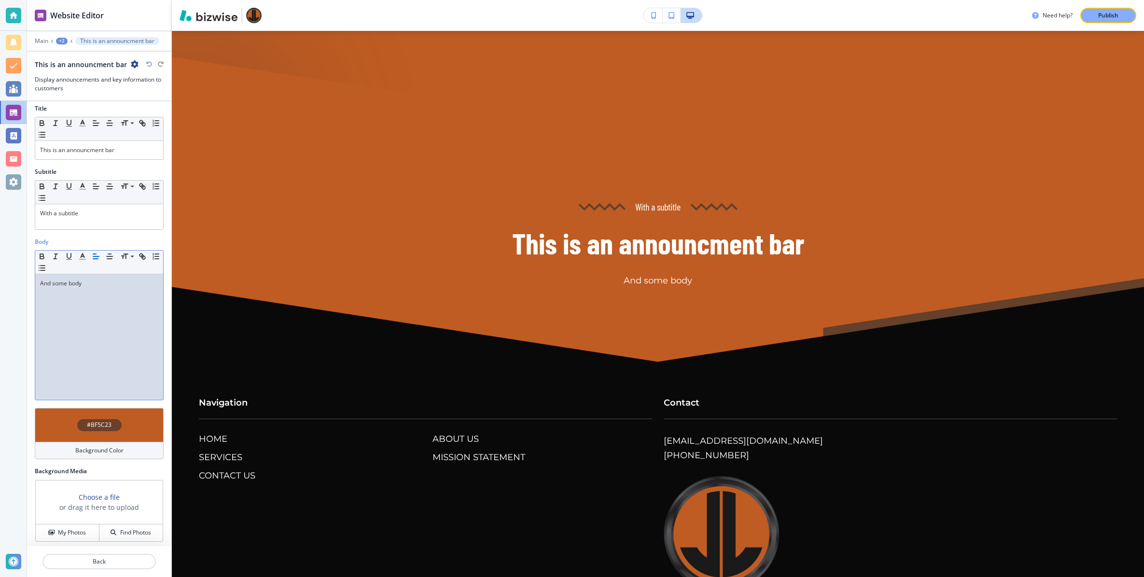
scroll to position [5, 0]
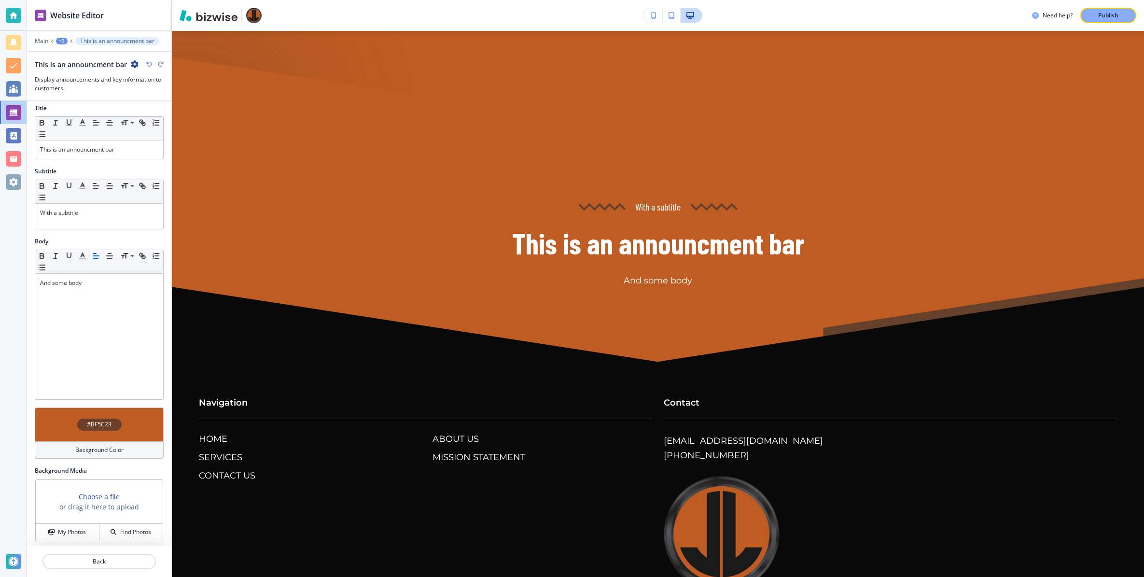
click at [63, 39] on div "+2" at bounding box center [62, 41] width 12 height 7
click at [90, 69] on p "HOME" at bounding box center [86, 73] width 49 height 9
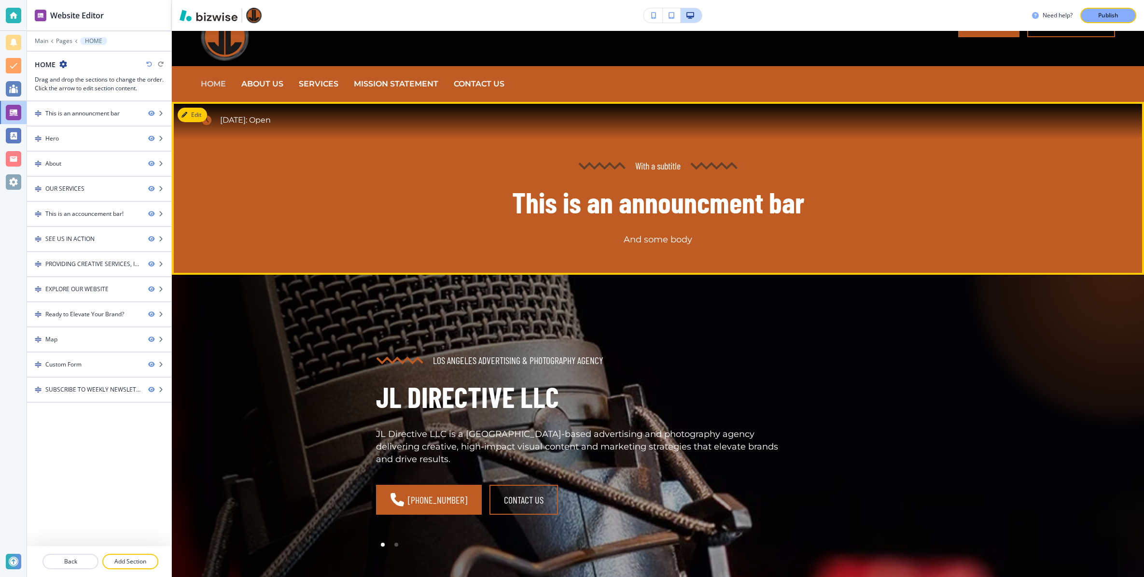
scroll to position [0, 0]
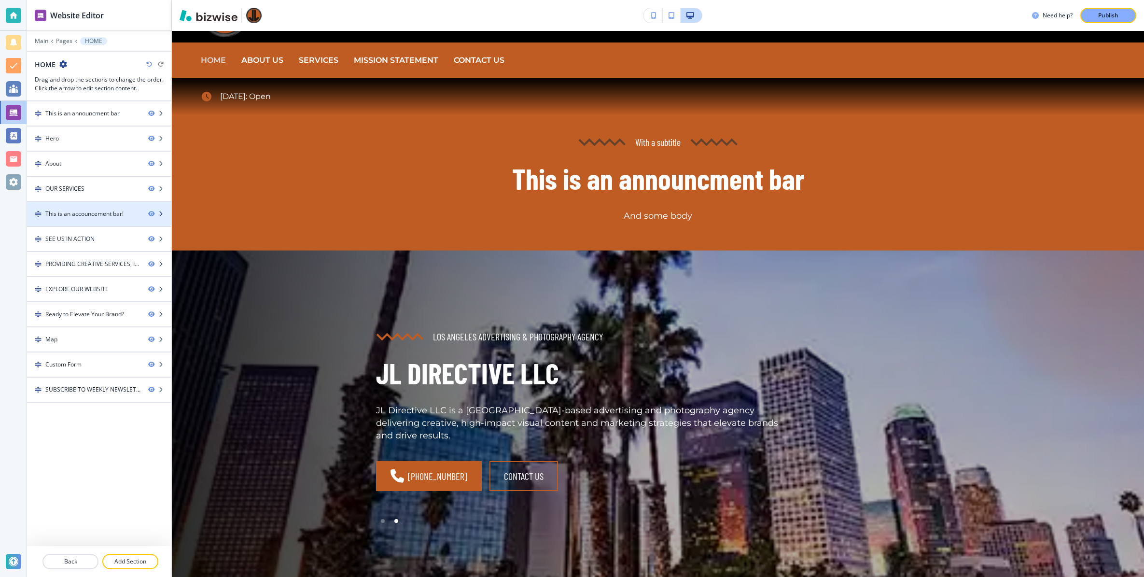
click at [77, 210] on div "This is an accouncement bar!" at bounding box center [84, 214] width 78 height 9
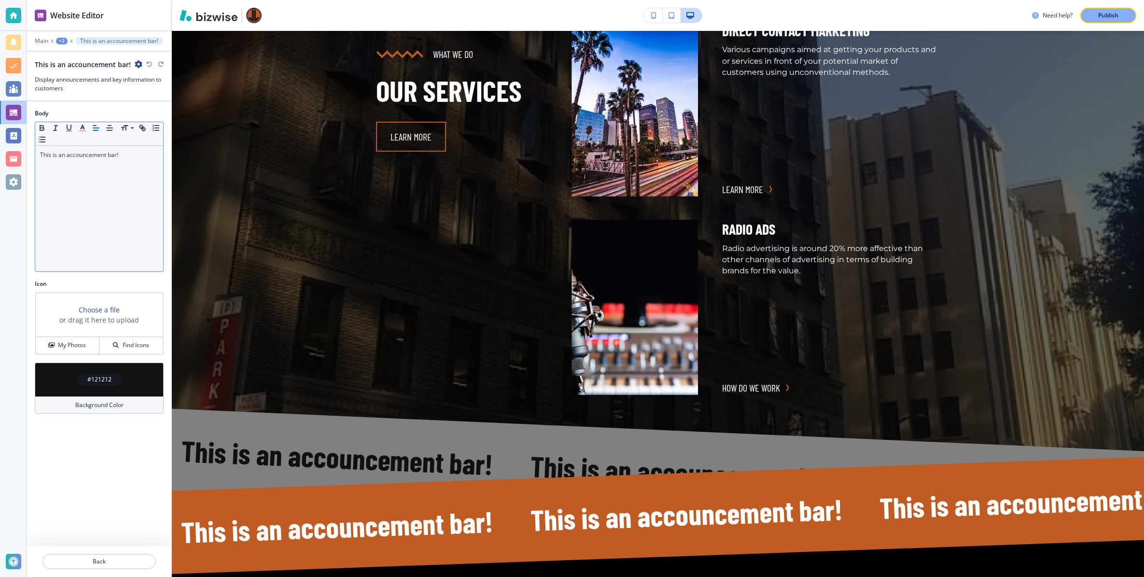
scroll to position [1711, 0]
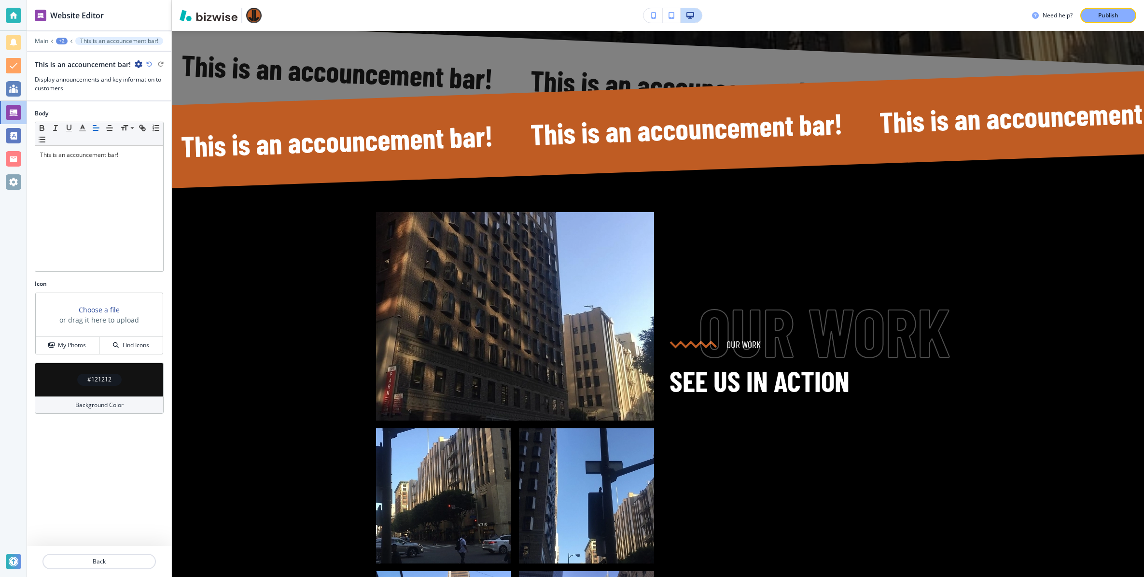
click at [62, 40] on div "+2" at bounding box center [62, 41] width 12 height 7
click at [74, 57] on p "Pages" at bounding box center [86, 56] width 49 height 9
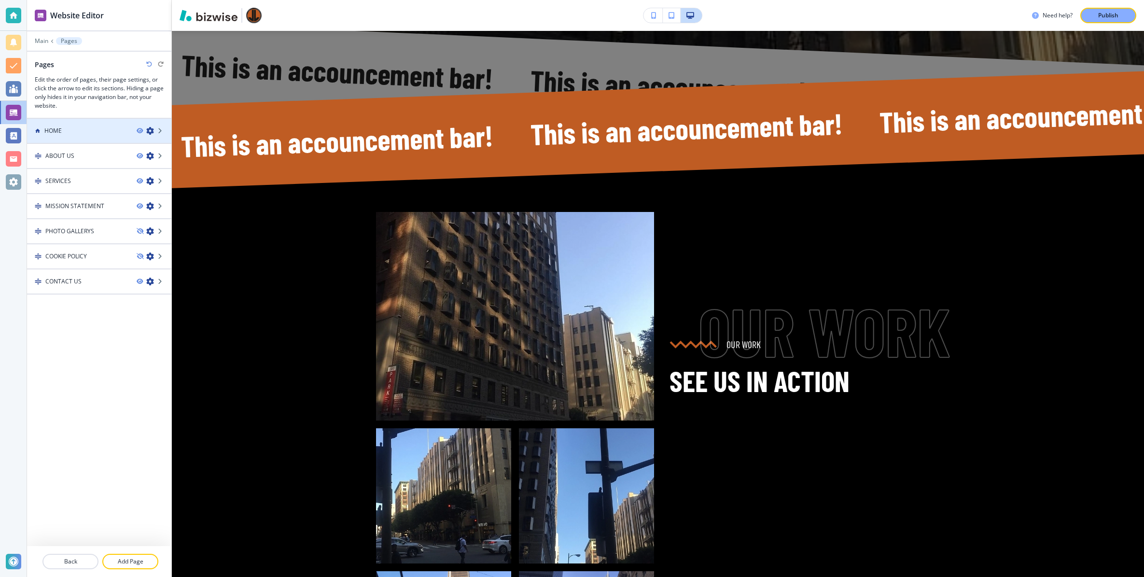
click at [61, 129] on h4 "HOME" at bounding box center [52, 130] width 17 height 9
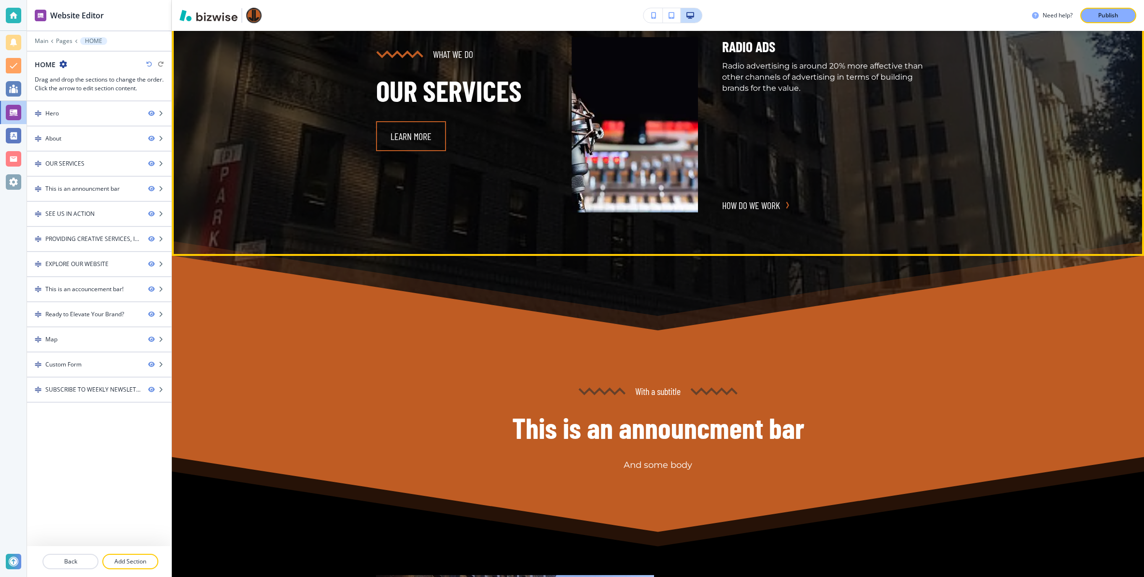
scroll to position [1377, 0]
